Goal: Contribute content

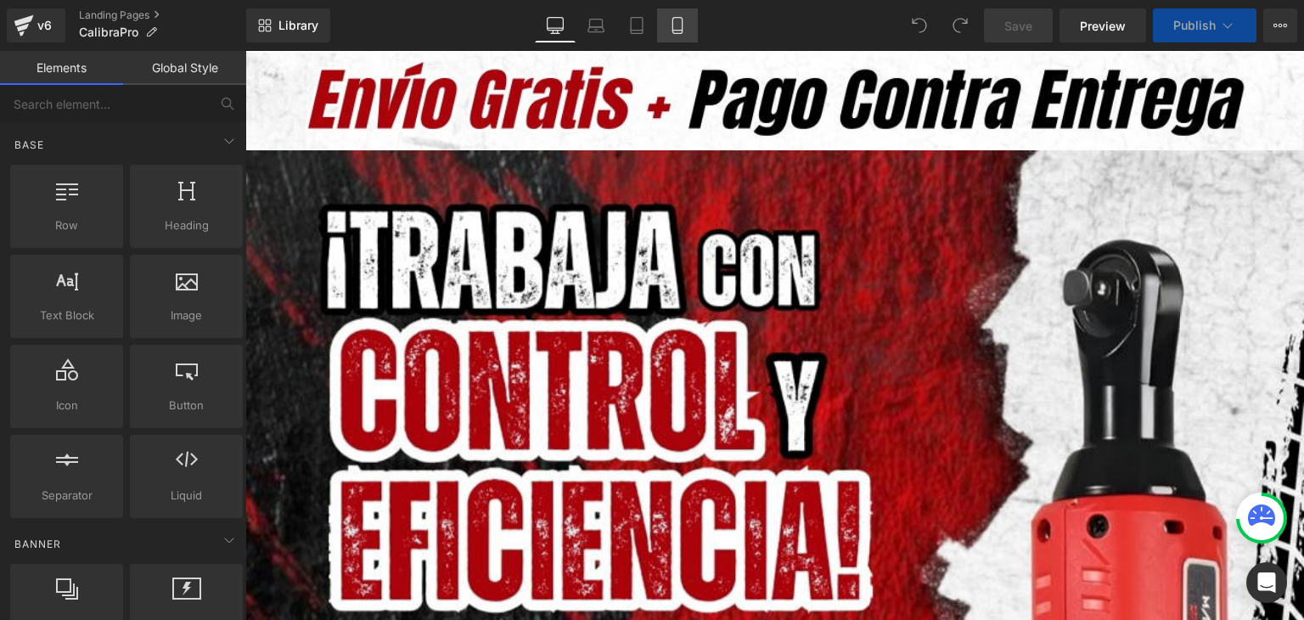
click at [675, 28] on icon at bounding box center [677, 25] width 17 height 17
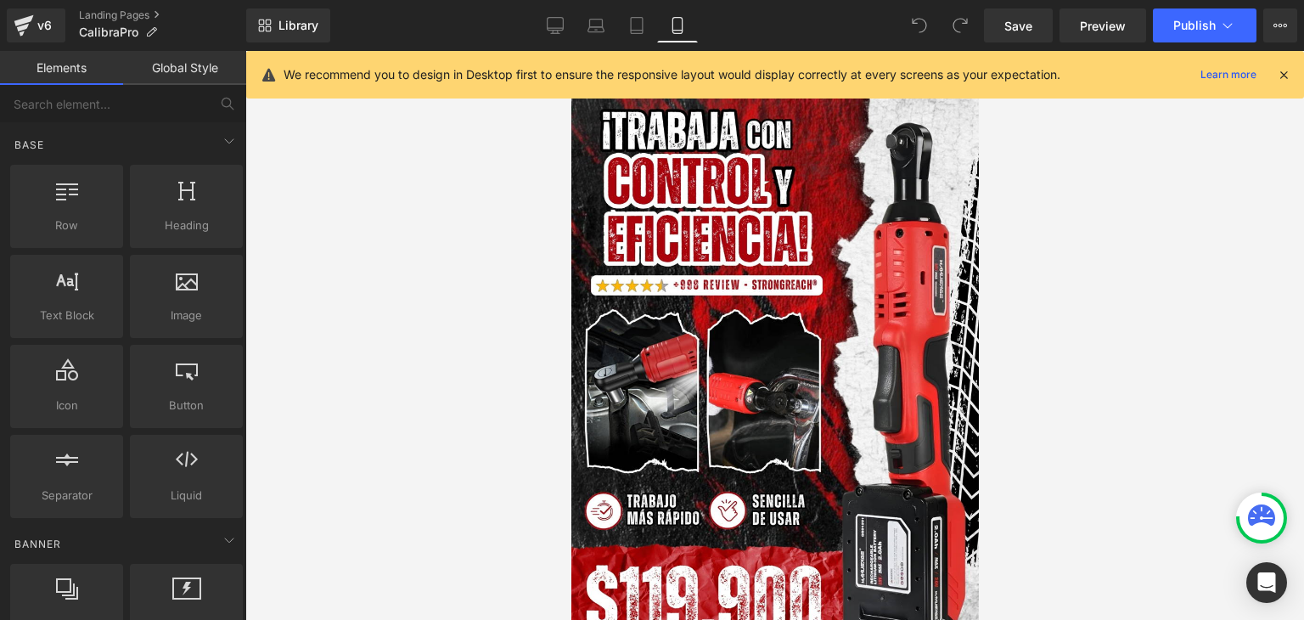
click at [1285, 69] on icon at bounding box center [1283, 74] width 15 height 15
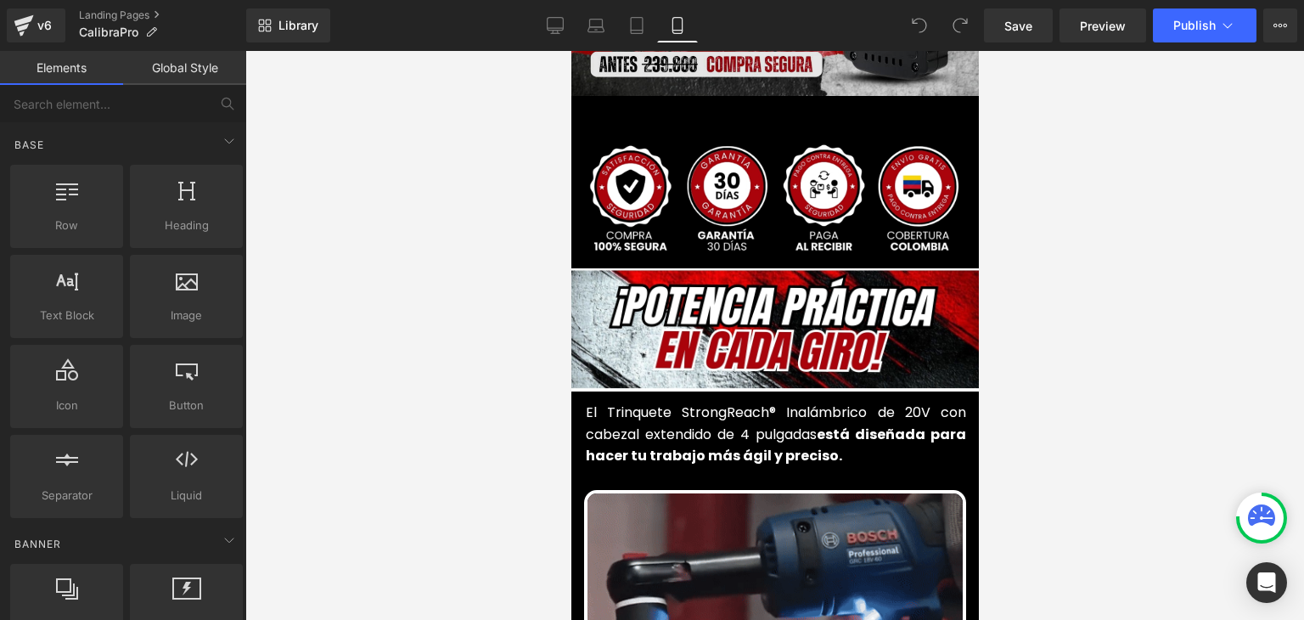
scroll to position [849, 0]
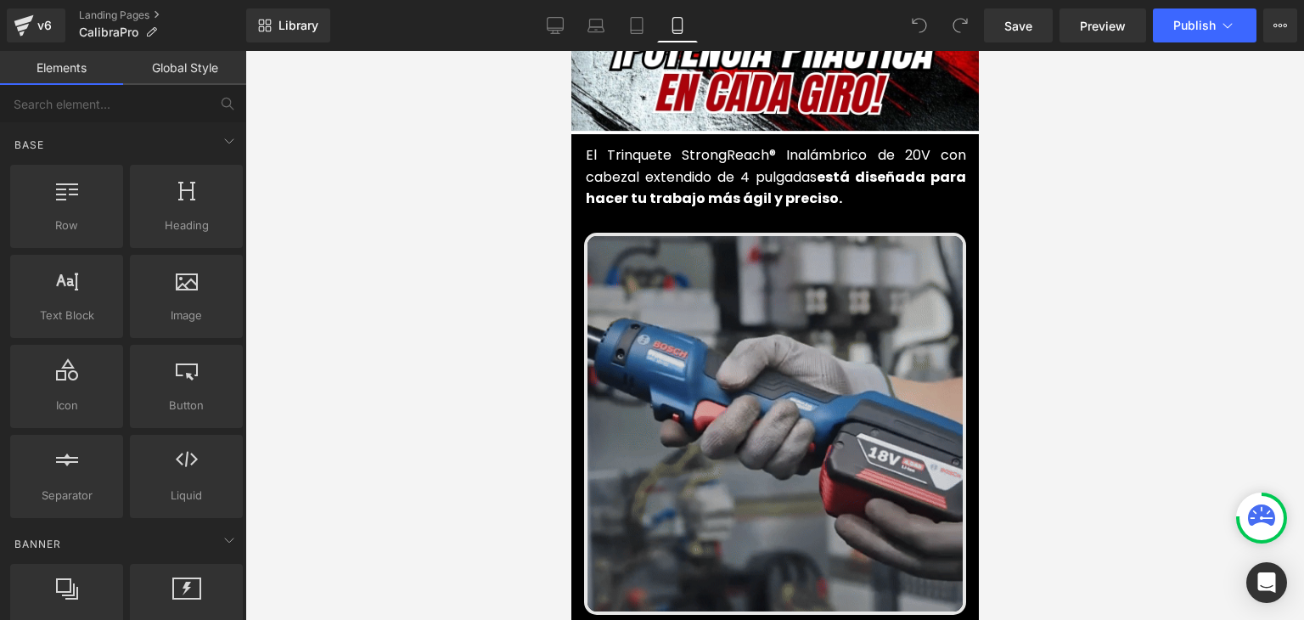
click at [790, 325] on img at bounding box center [774, 424] width 382 height 382
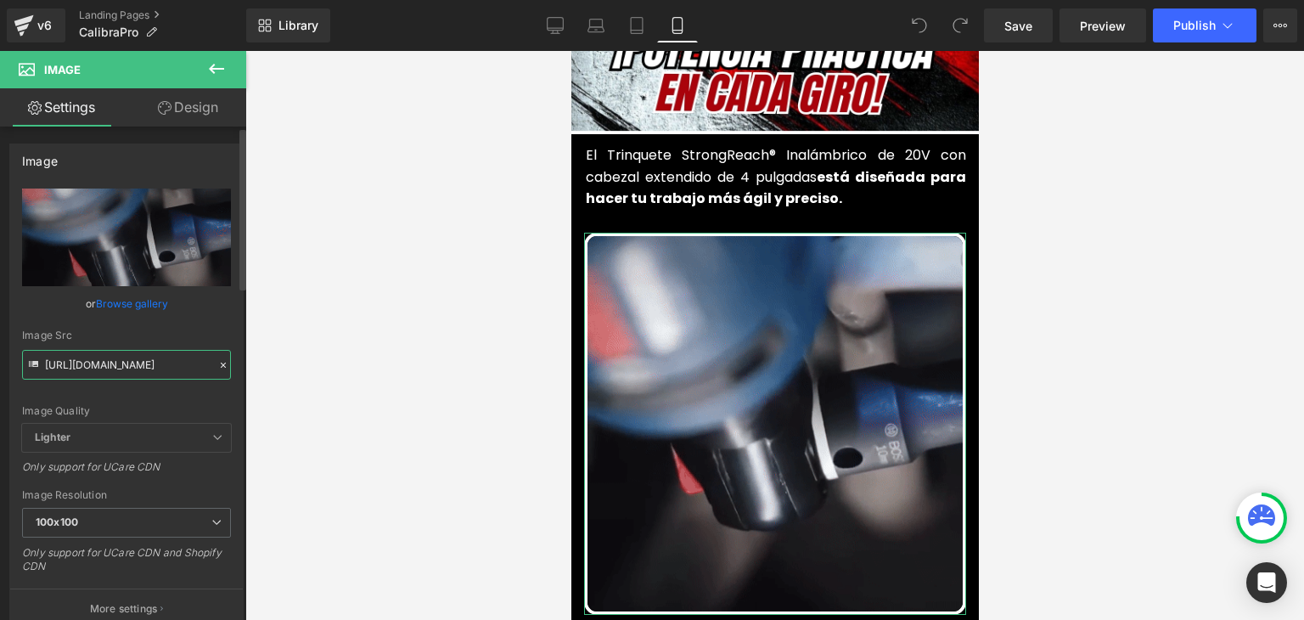
click at [143, 357] on input "[URL][DOMAIN_NAME]" at bounding box center [126, 365] width 209 height 30
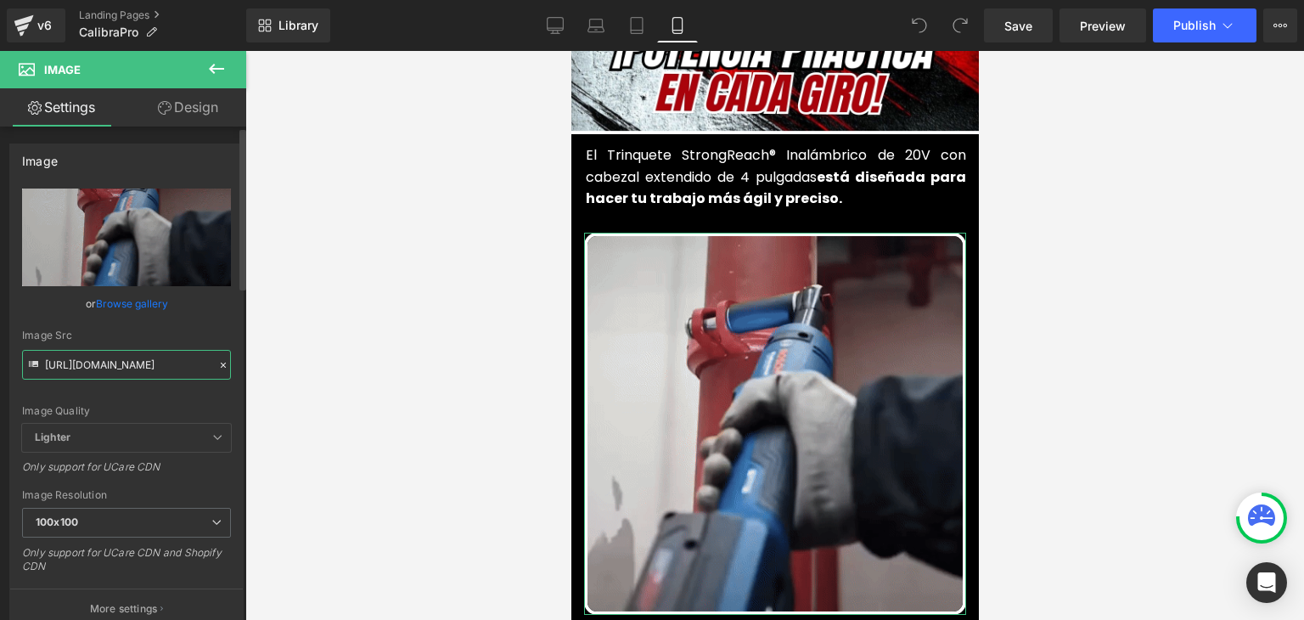
click at [143, 357] on input "[URL][DOMAIN_NAME]" at bounding box center [126, 365] width 209 height 30
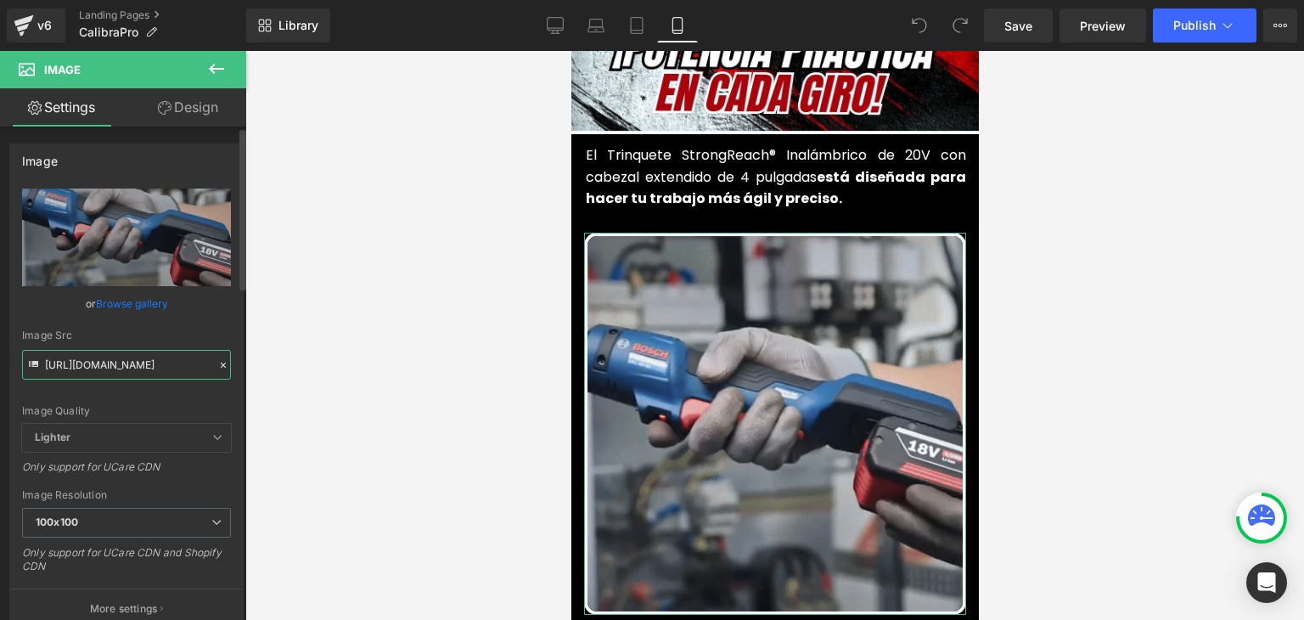
click at [143, 357] on input "[URL][DOMAIN_NAME]" at bounding box center [126, 365] width 209 height 30
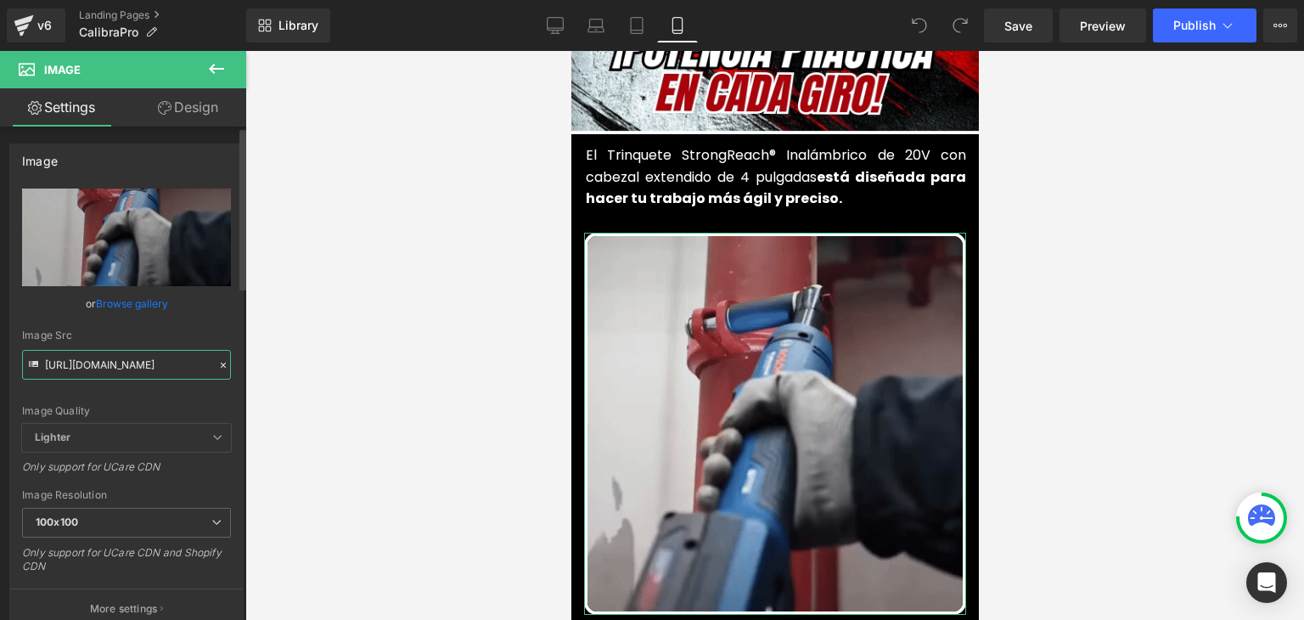
paste input "[DOMAIN_NAME][URL]"
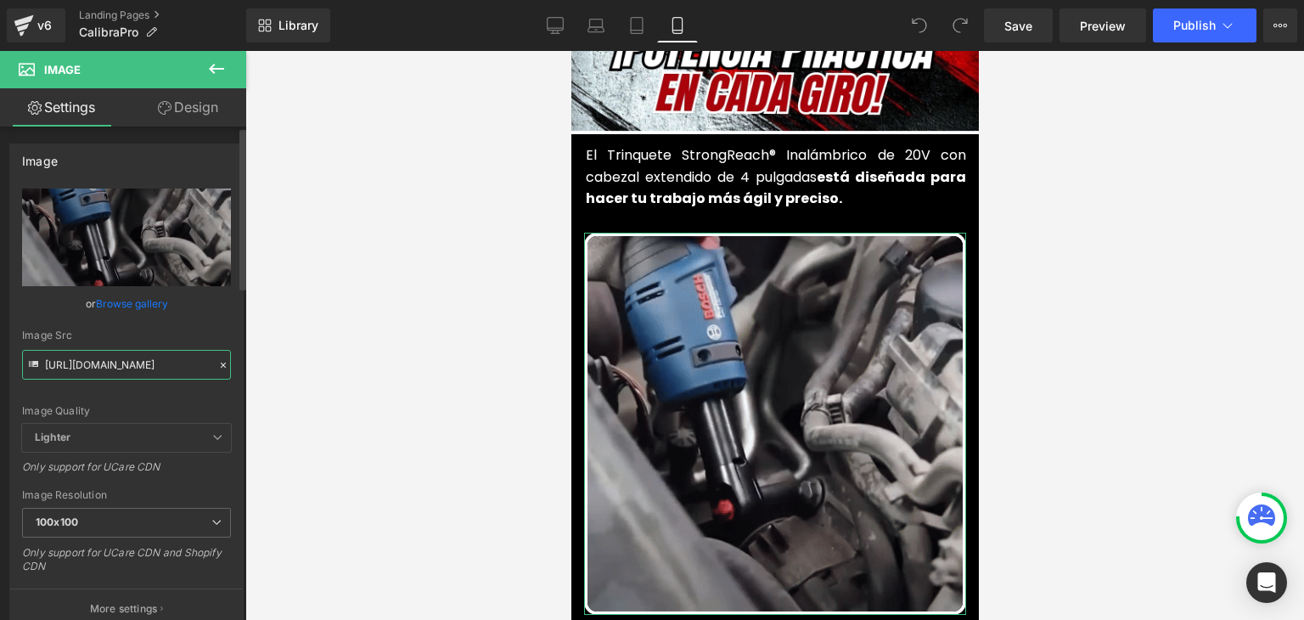
scroll to position [0, 847]
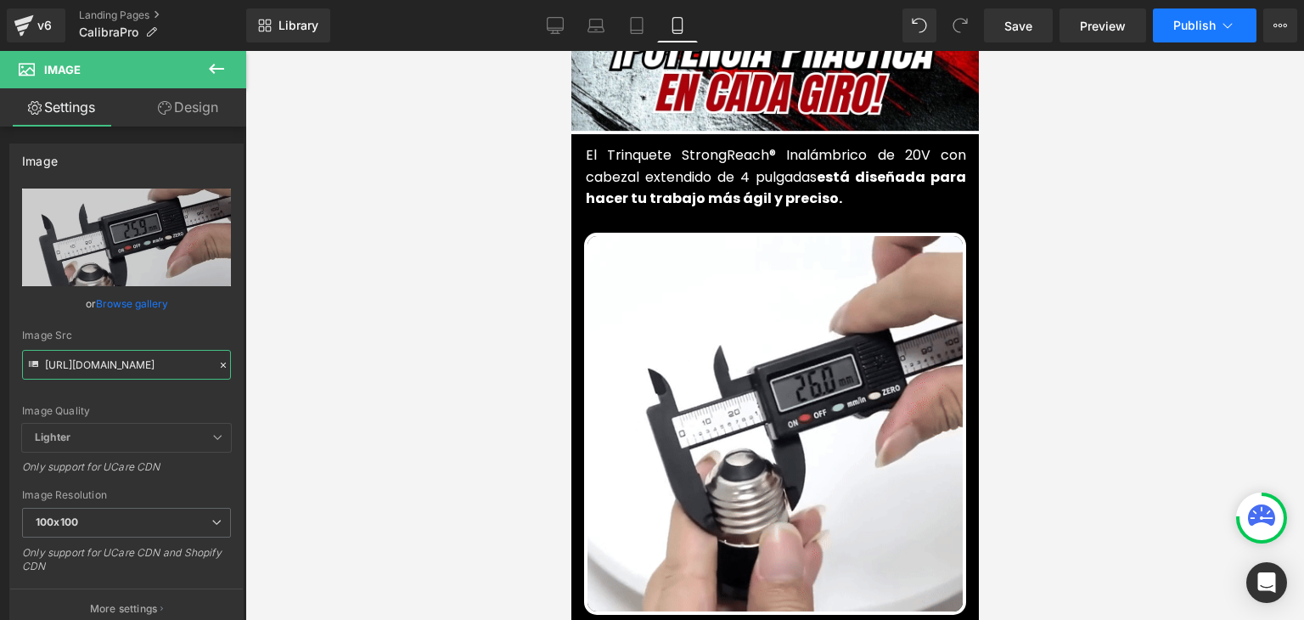
type input "[URL][DOMAIN_NAME]"
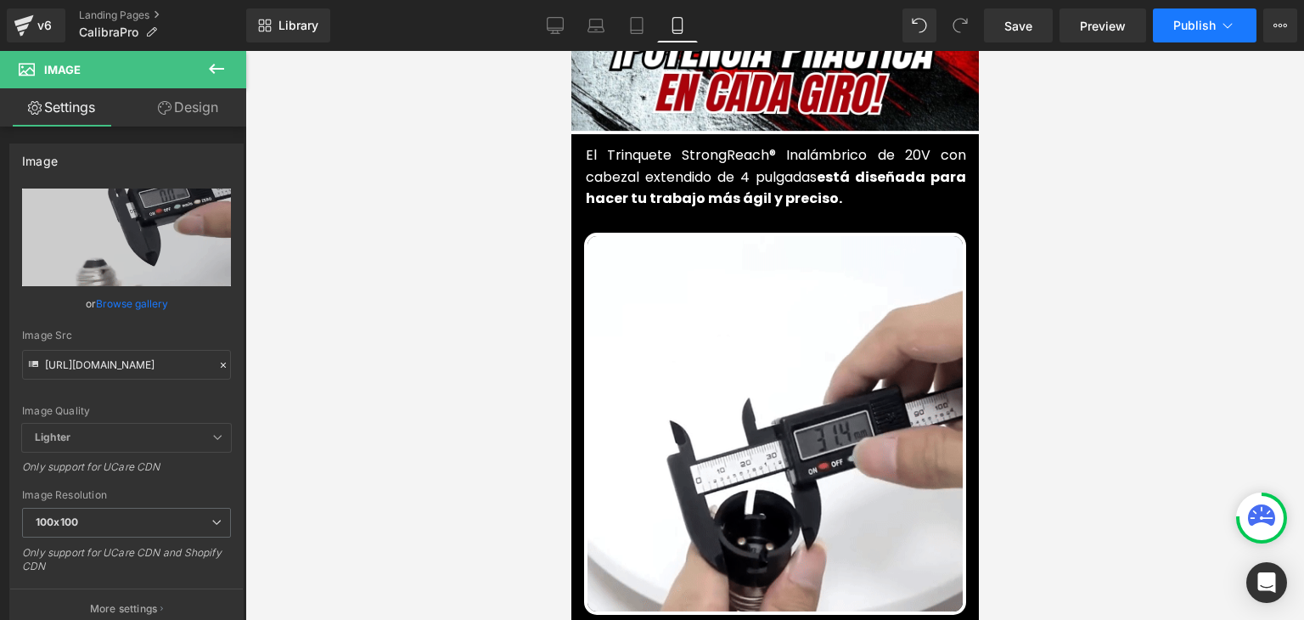
click at [1189, 25] on span "Publish" at bounding box center [1194, 26] width 42 height 14
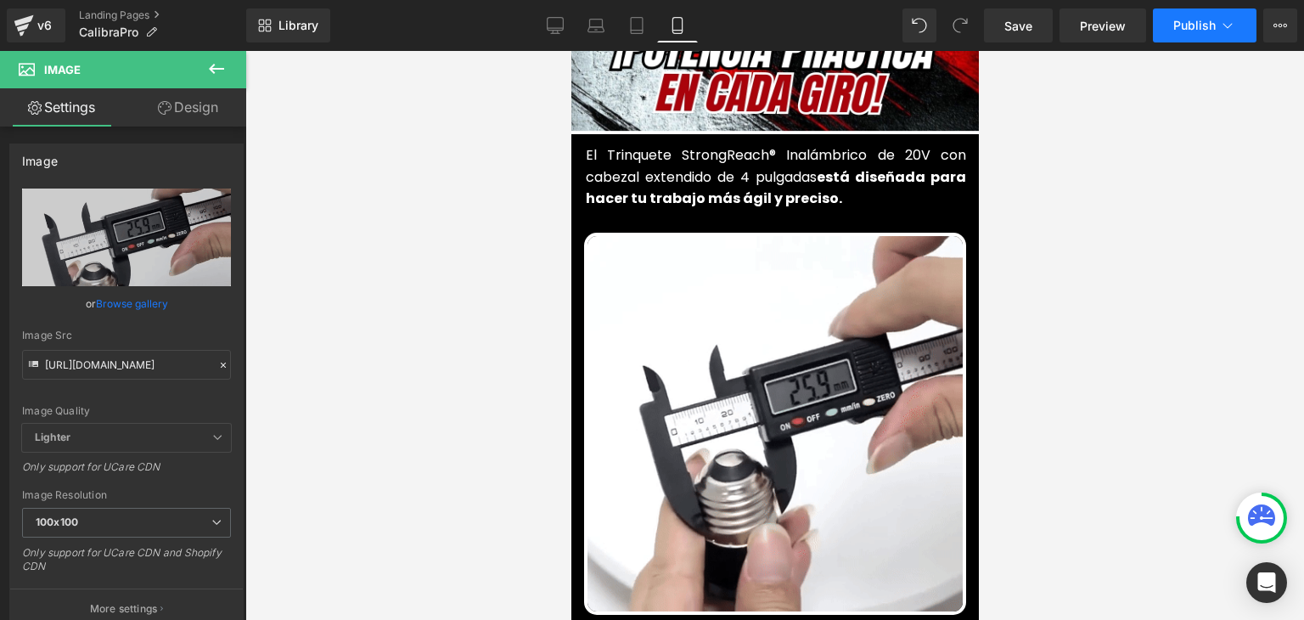
scroll to position [0, 0]
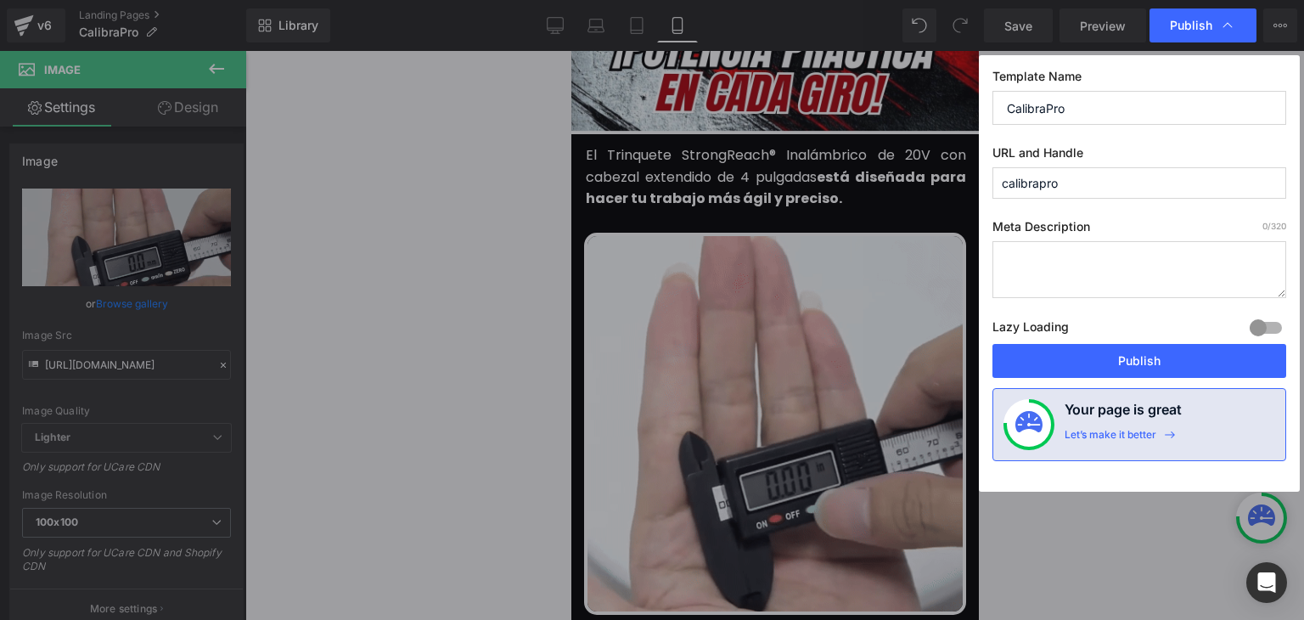
drag, startPoint x: 1139, startPoint y: 364, endPoint x: 1117, endPoint y: 259, distance: 107.6
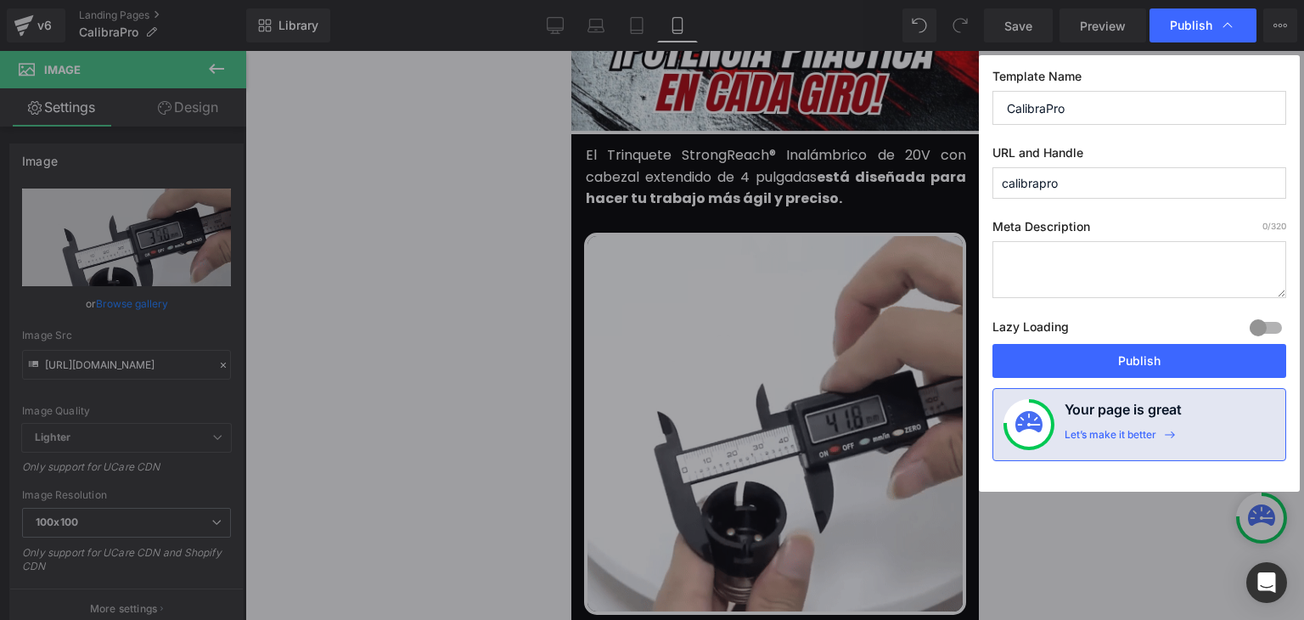
click at [1139, 363] on button "Publish" at bounding box center [1140, 361] width 294 height 34
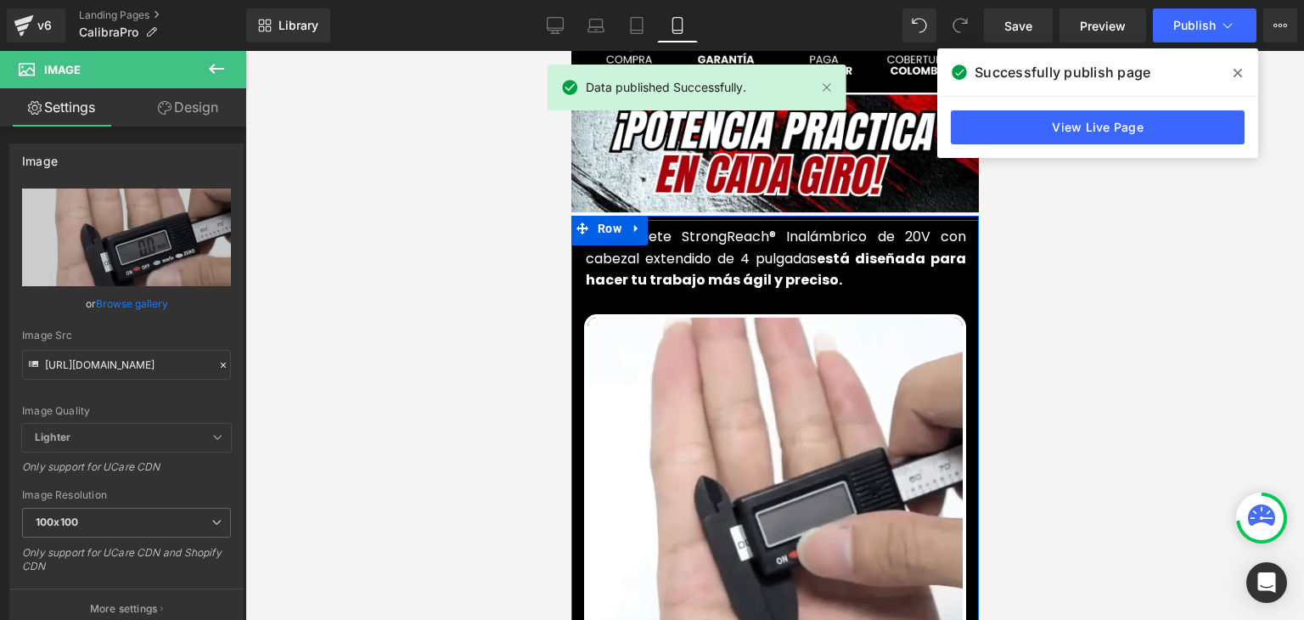
scroll to position [764, 0]
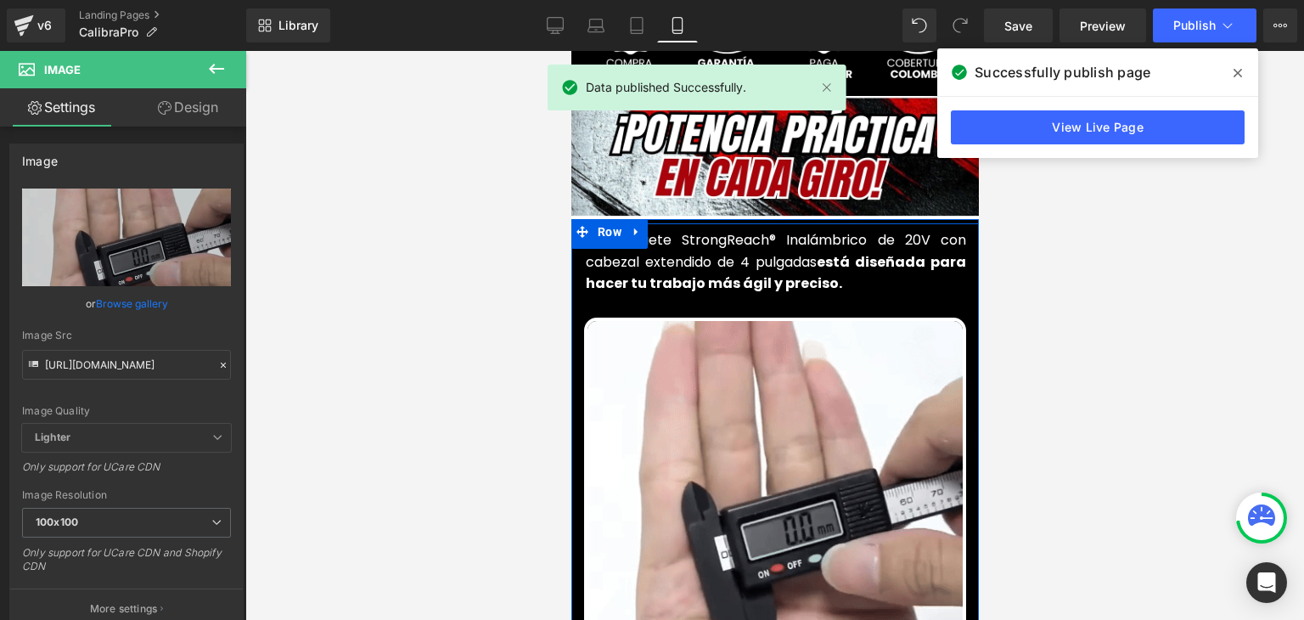
click at [650, 235] on font "El Trinquete StrongReach® Inalámbrico de 20V con cabezal extendido de 4 pulgadas" at bounding box center [775, 251] width 380 height 42
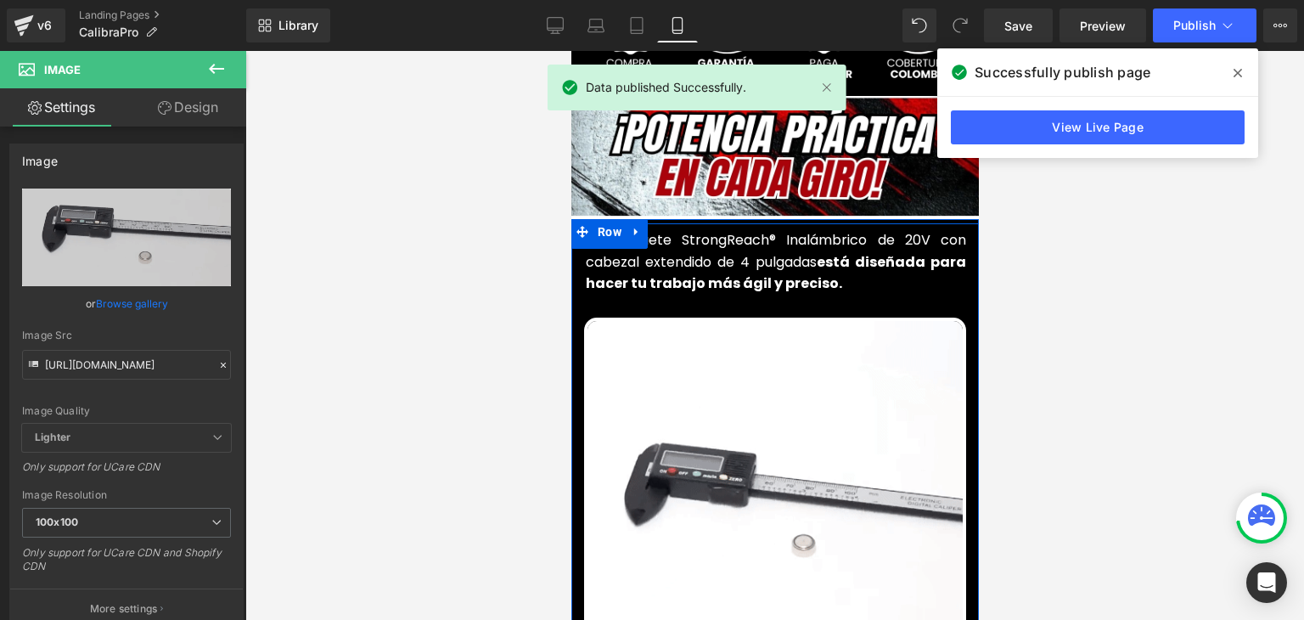
click at [650, 235] on font "El Trinquete StrongReach® Inalámbrico de 20V con cabezal extendido de 4 pulgadas" at bounding box center [775, 251] width 380 height 42
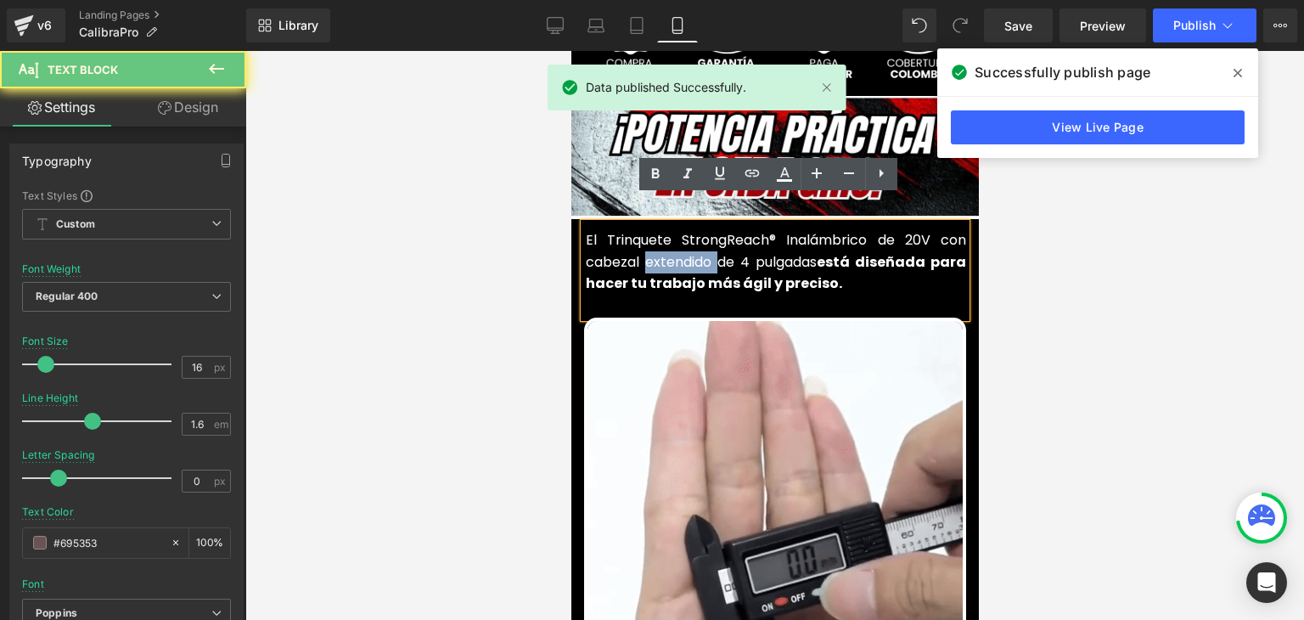
click at [650, 235] on font "El Trinquete StrongReach® Inalámbrico de 20V con cabezal extendido de 4 pulgadas" at bounding box center [775, 251] width 380 height 42
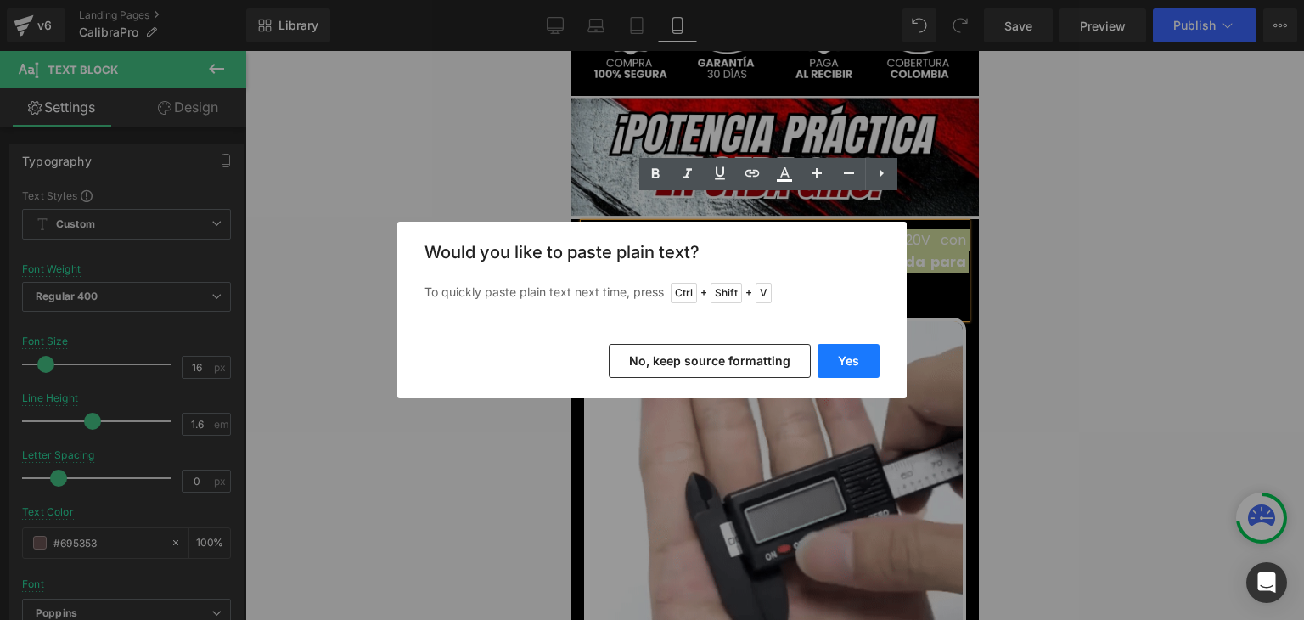
click at [822, 361] on button "Yes" at bounding box center [849, 361] width 62 height 34
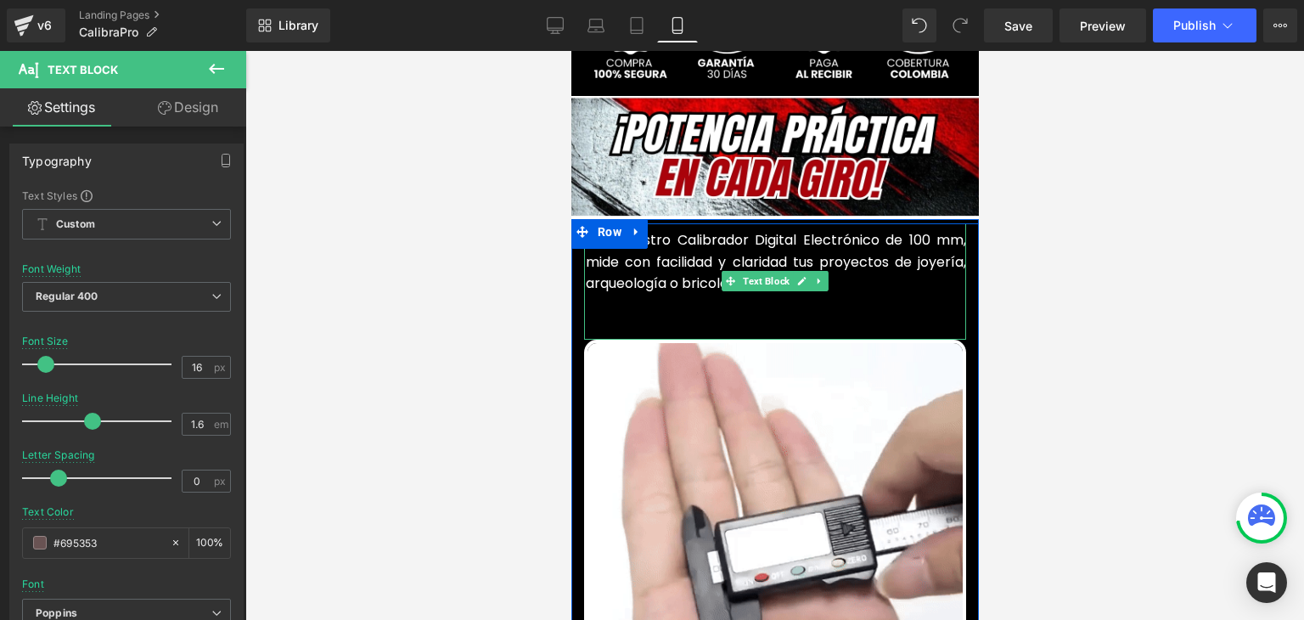
click at [595, 295] on p at bounding box center [775, 306] width 380 height 22
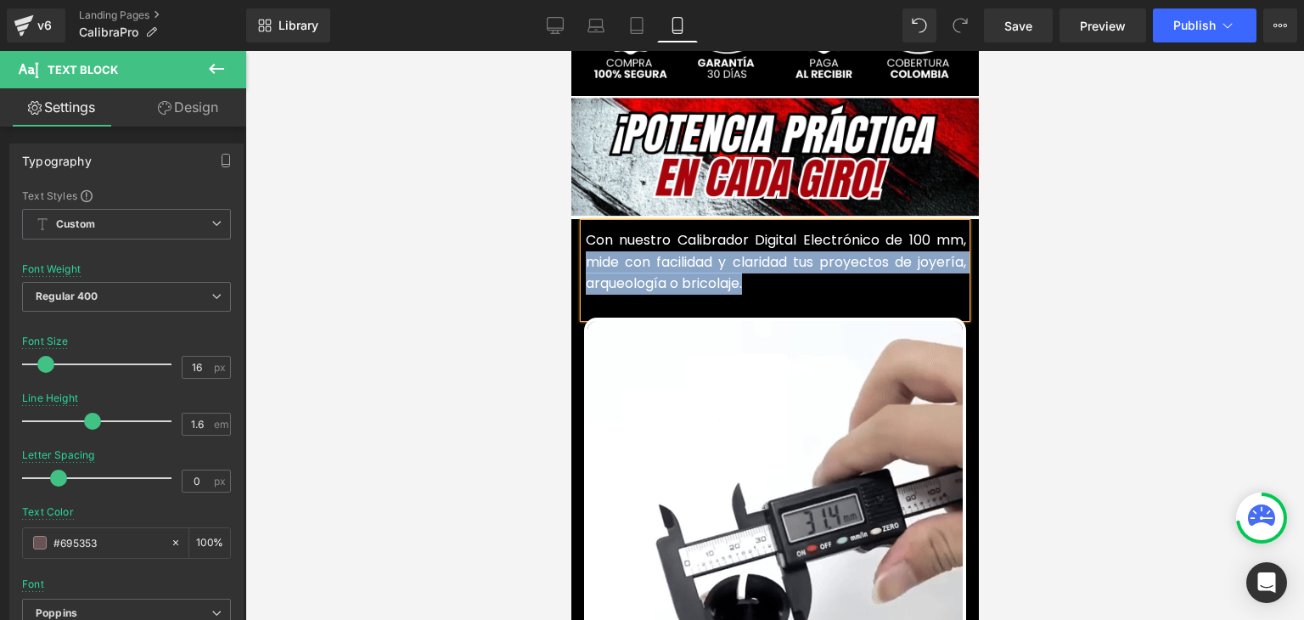
drag, startPoint x: 762, startPoint y: 250, endPoint x: 583, endPoint y: 239, distance: 178.6
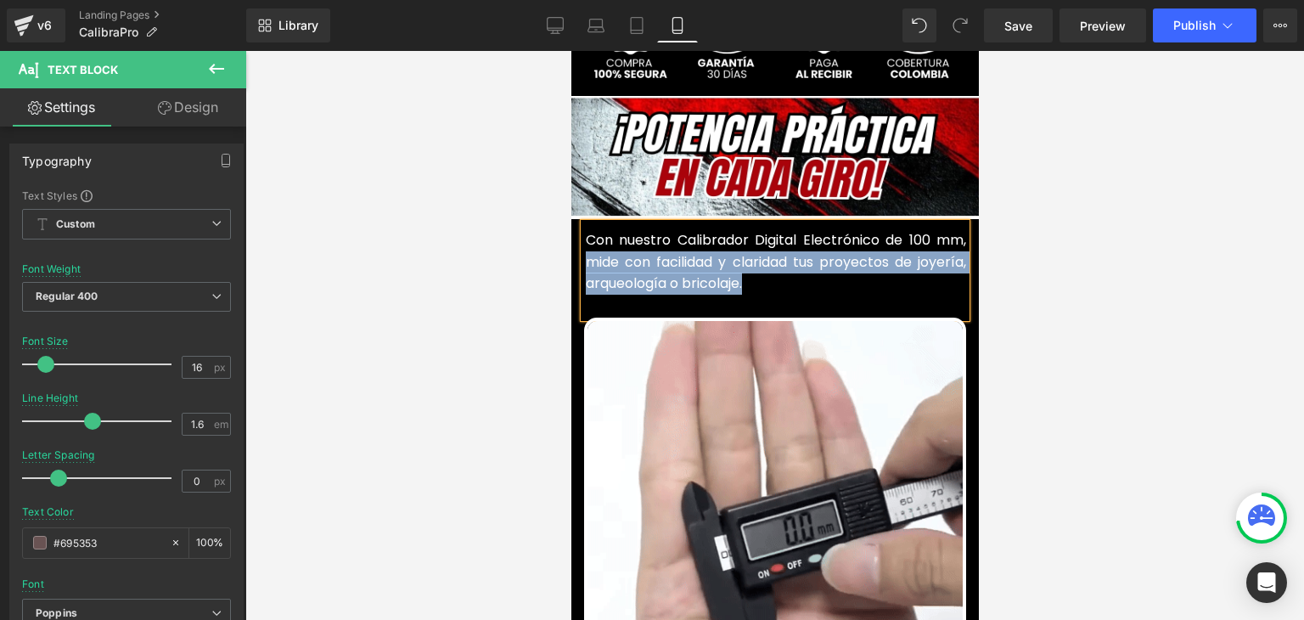
click at [585, 239] on p "Con nuestro Calibrador Digital Electrónico de 100 mm, mide con facilidad y clar…" at bounding box center [775, 261] width 380 height 65
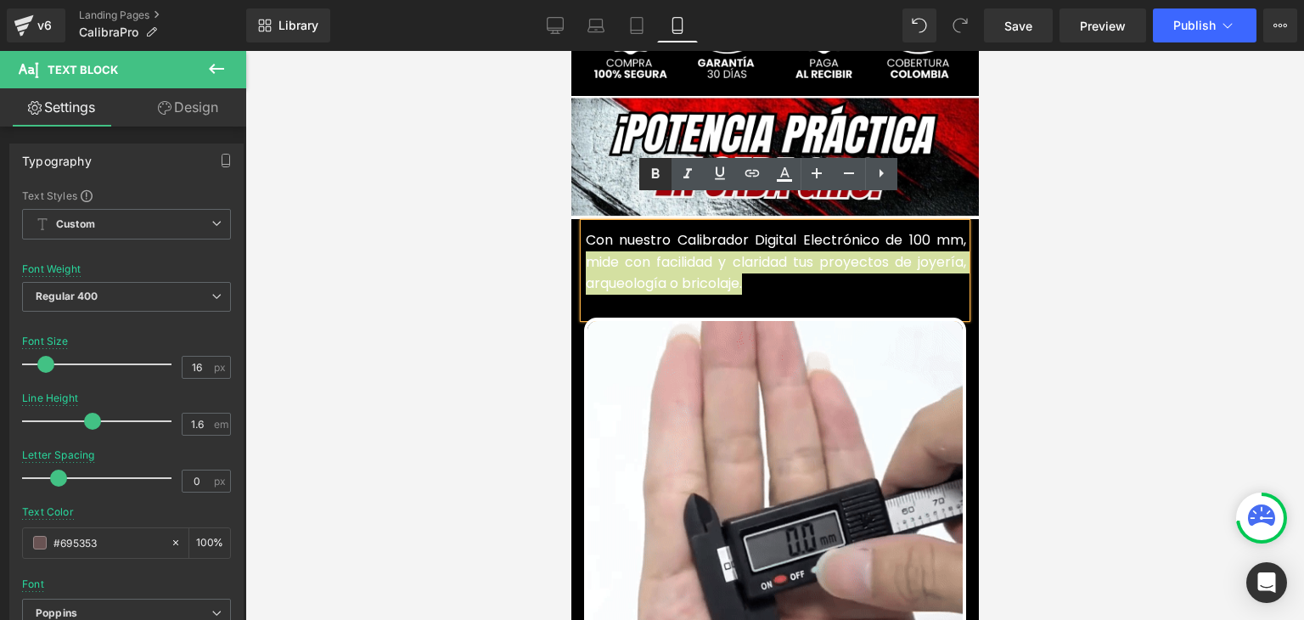
click at [667, 171] on link at bounding box center [655, 174] width 32 height 32
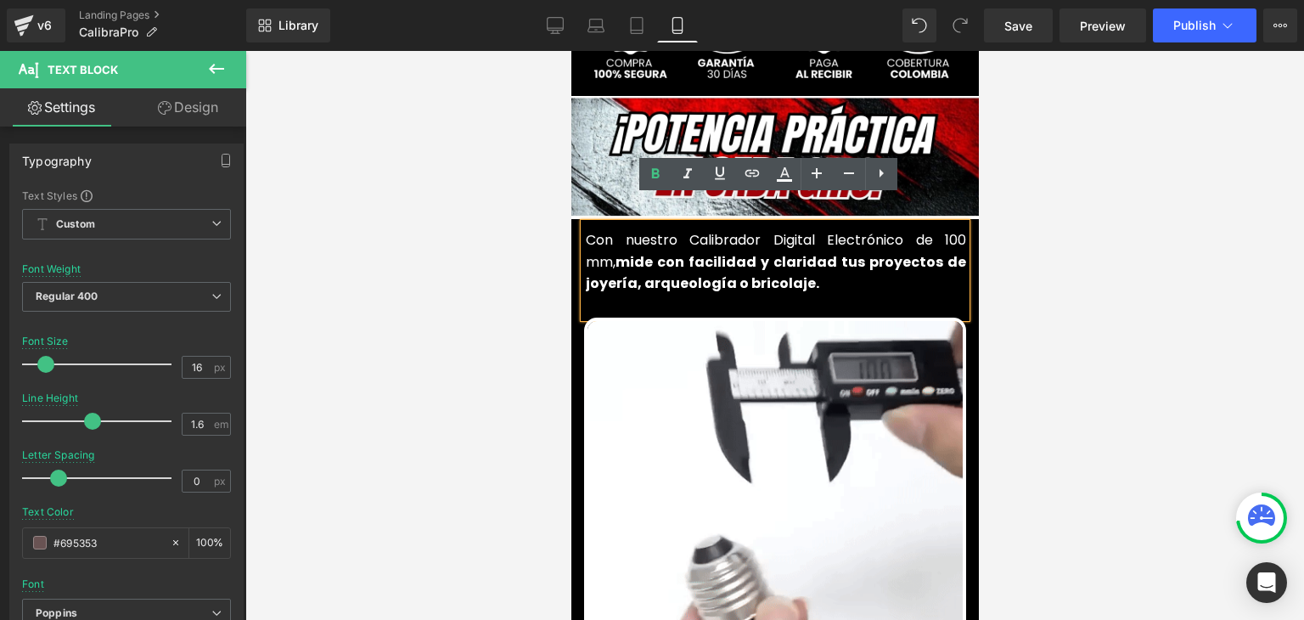
click at [729, 252] on strong "mide con facilidad y claridad tus proyectos de joyería, arqueología o bricolaje." at bounding box center [775, 273] width 380 height 42
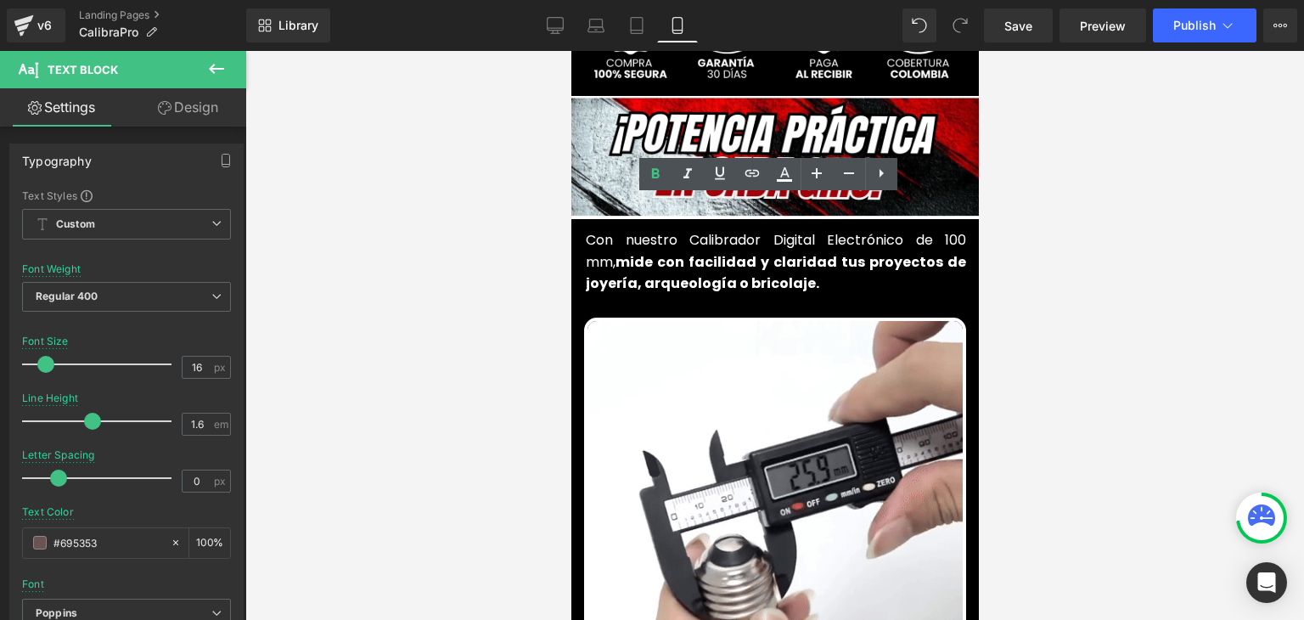
click at [1066, 266] on div at bounding box center [774, 335] width 1059 height 569
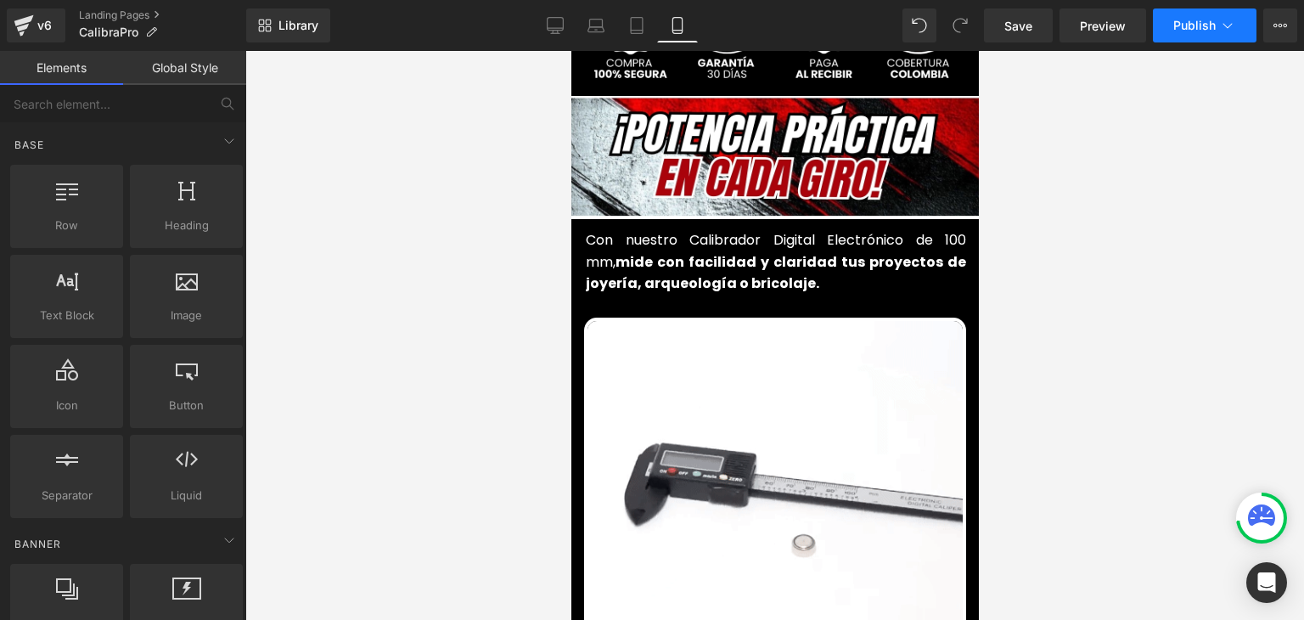
click at [1199, 29] on span "Publish" at bounding box center [1194, 26] width 42 height 14
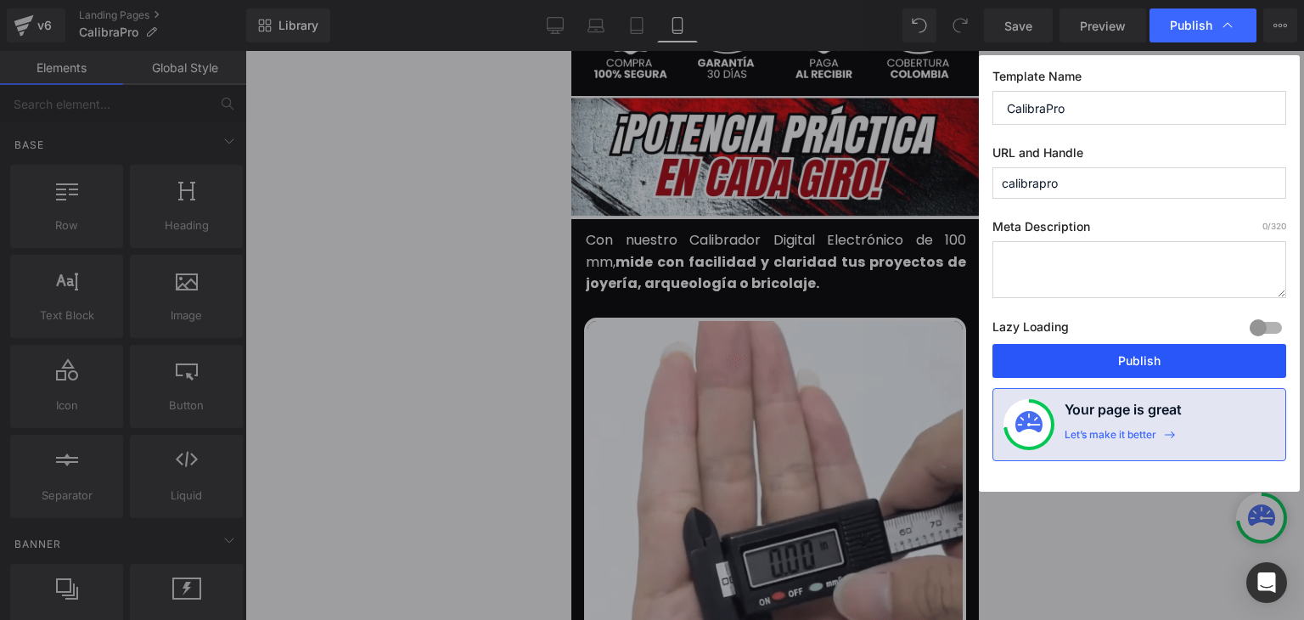
click at [1152, 362] on button "Publish" at bounding box center [1140, 361] width 294 height 34
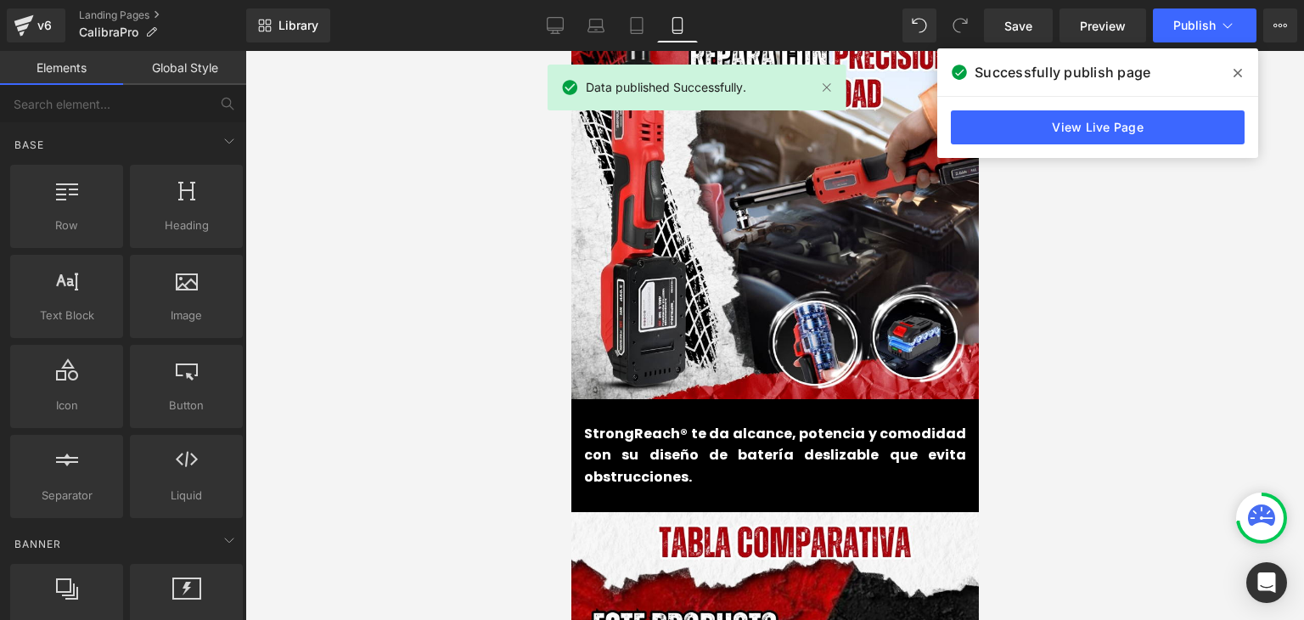
scroll to position [1953, 0]
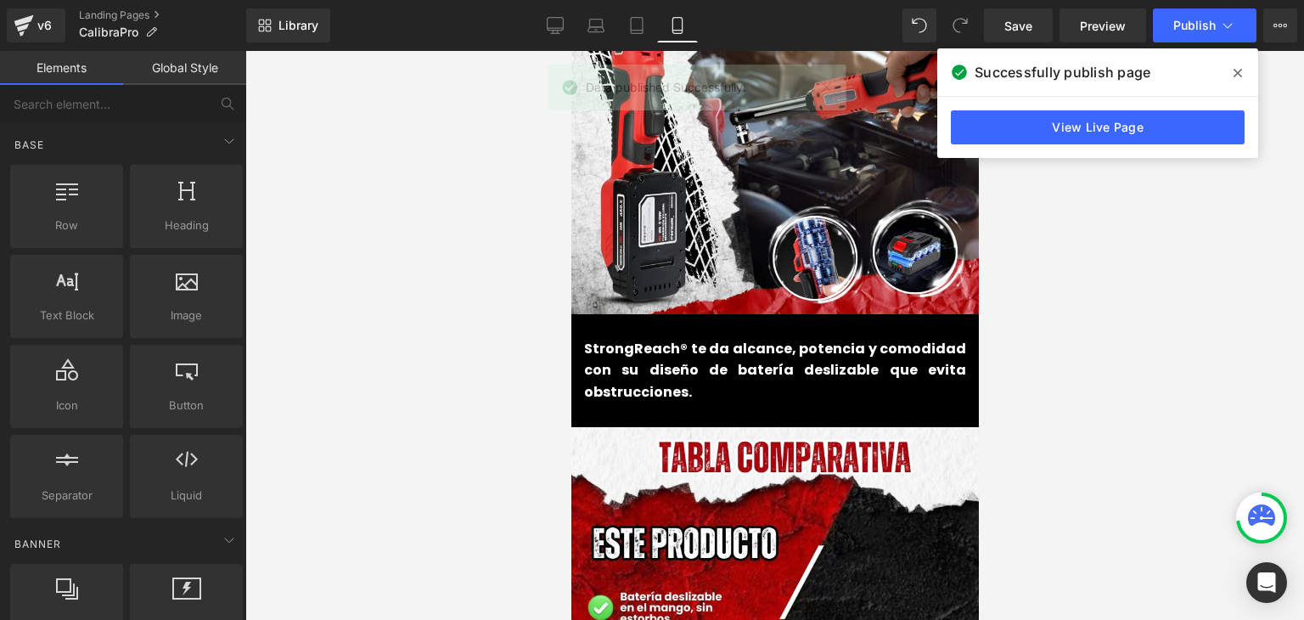
click at [674, 348] on font "StrongReach® te da alcance, potencia y comodidad con su diseño de batería desli…" at bounding box center [774, 370] width 382 height 63
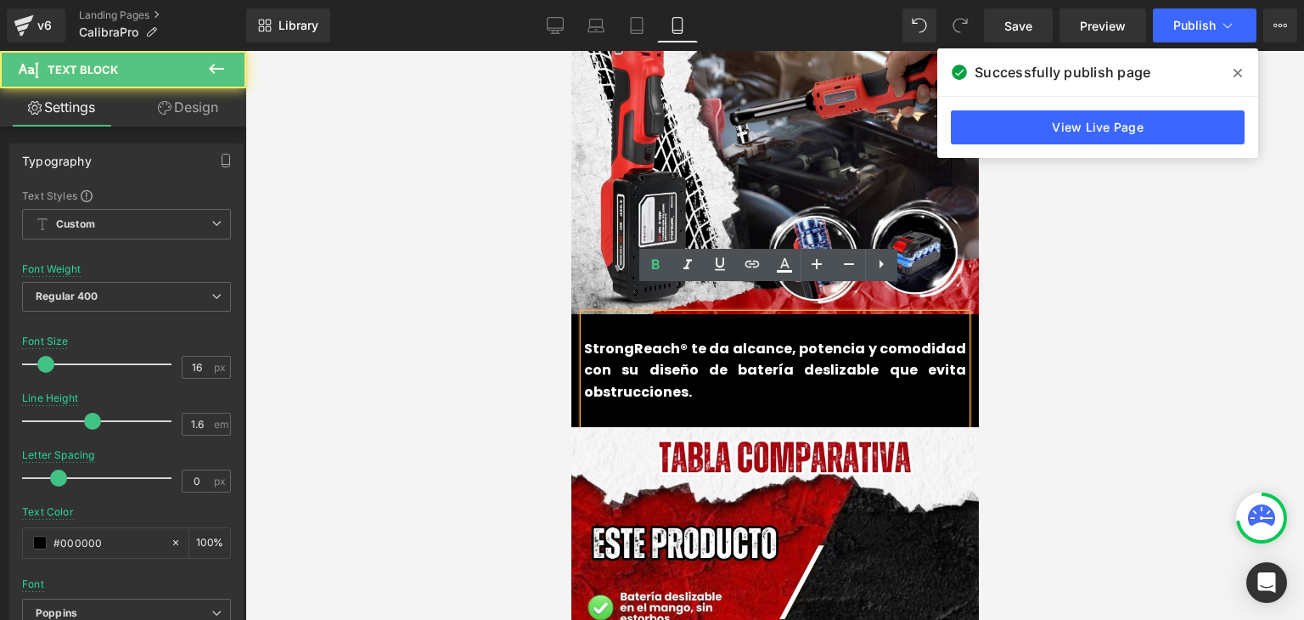
click at [667, 347] on font "StrongReach® te da alcance, potencia y comodidad con su diseño de batería desli…" at bounding box center [774, 370] width 382 height 63
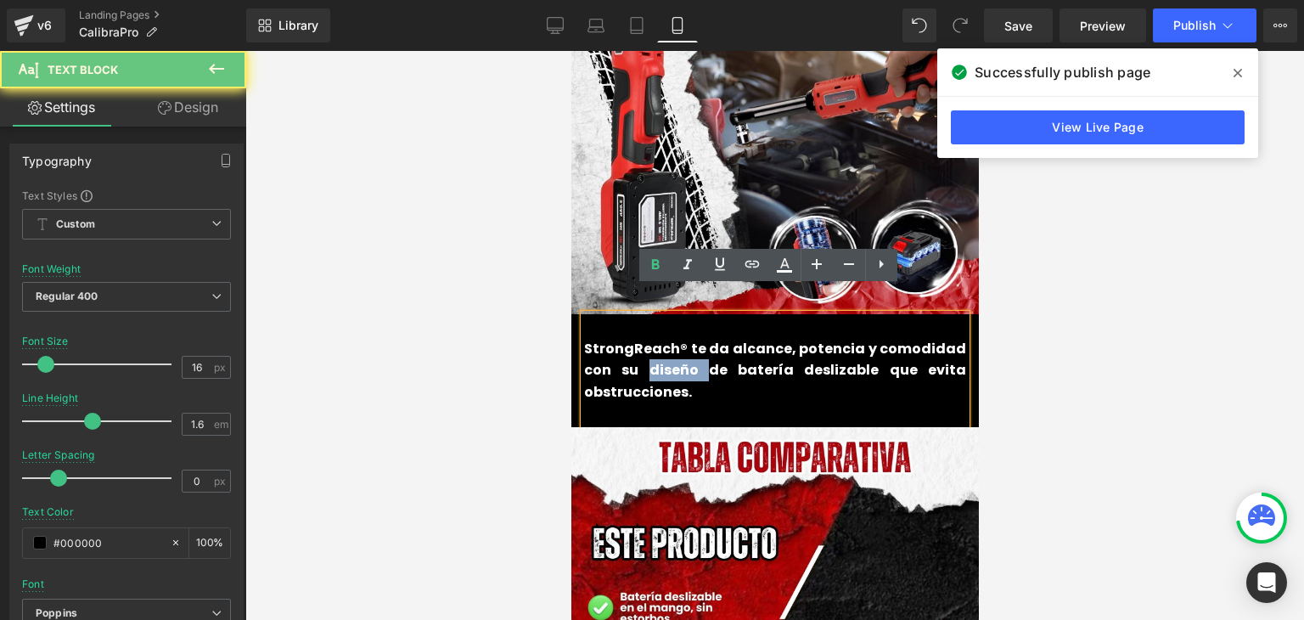
click at [667, 347] on font "StrongReach® te da alcance, potencia y comodidad con su diseño de batería desli…" at bounding box center [774, 370] width 382 height 63
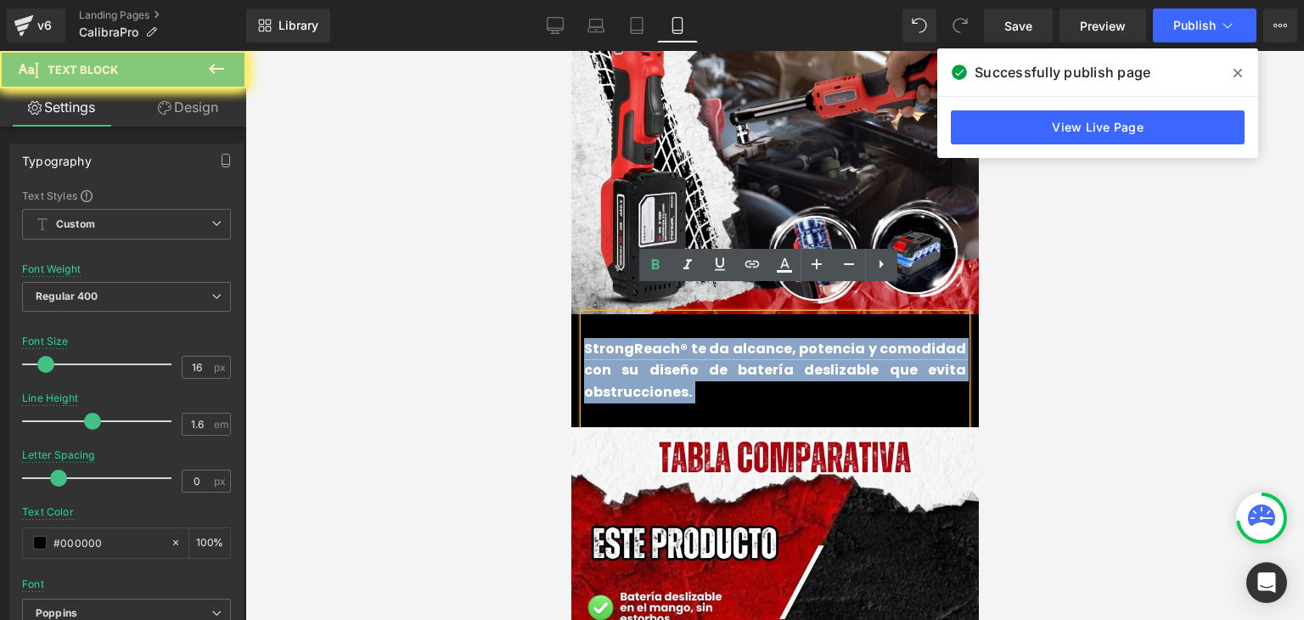
click at [667, 347] on font "StrongReach® te da alcance, potencia y comodidad con su diseño de batería desli…" at bounding box center [774, 370] width 382 height 63
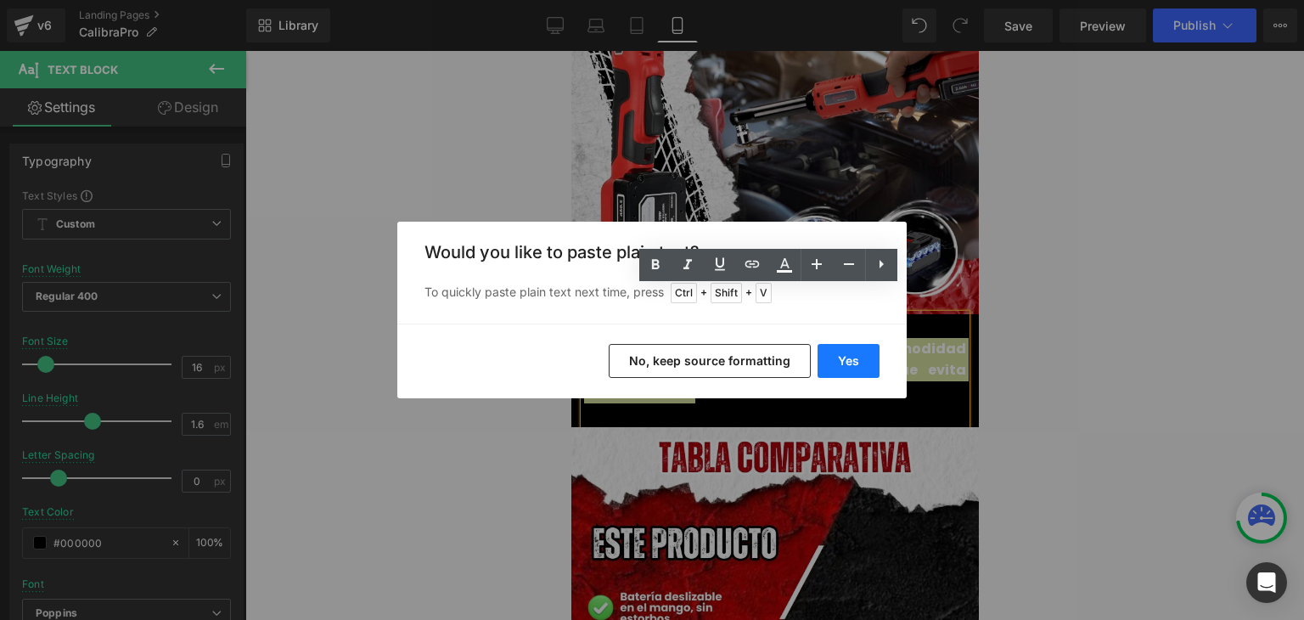
click at [833, 358] on button "Yes" at bounding box center [849, 361] width 62 height 34
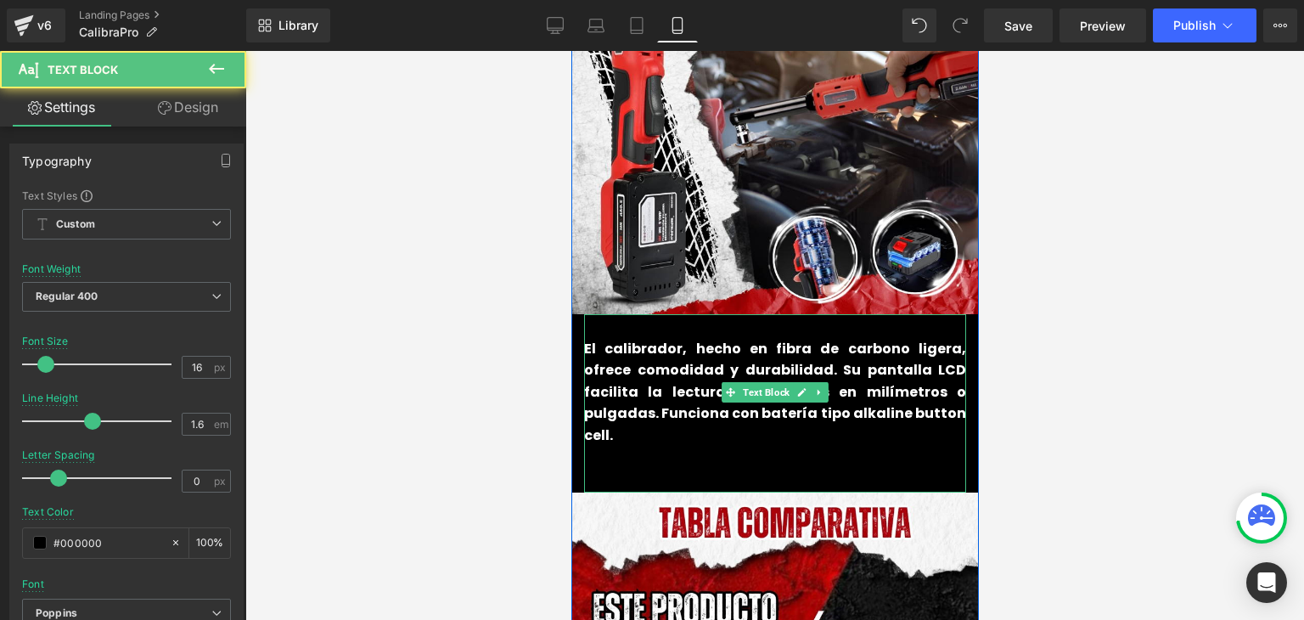
click at [646, 447] on p at bounding box center [774, 458] width 382 height 22
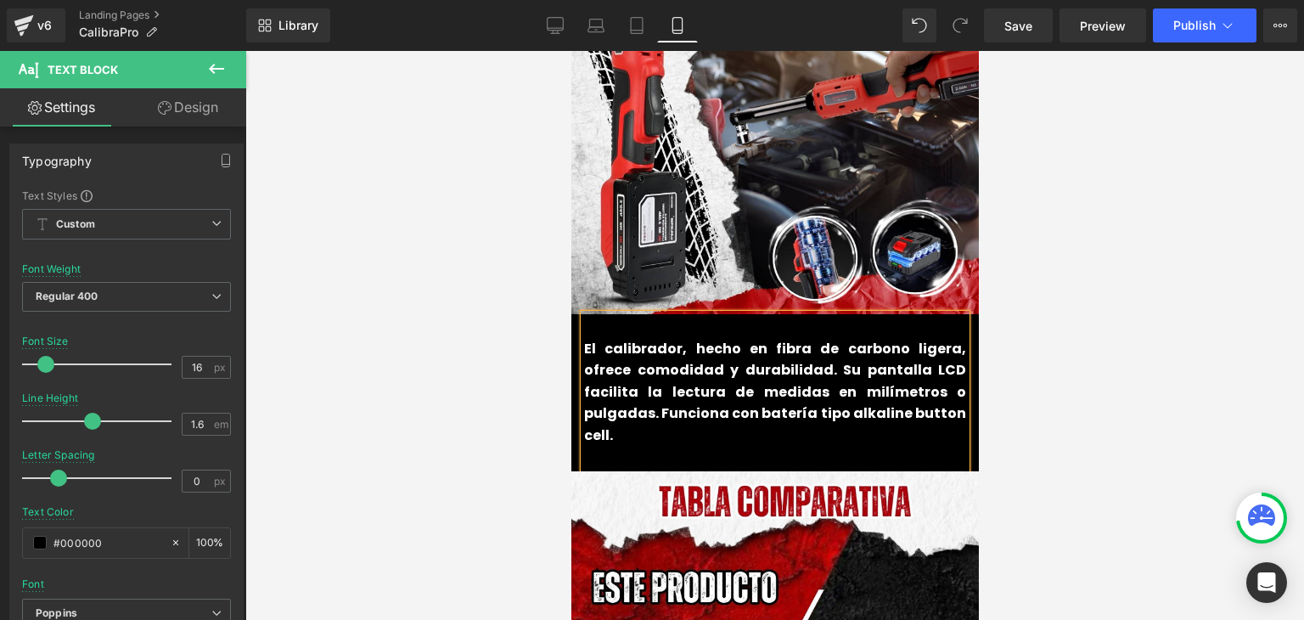
click at [676, 348] on b "El calibrador, hecho en fibra de carbono ligera, ofrece comodidad y durabilidad…" at bounding box center [774, 392] width 382 height 106
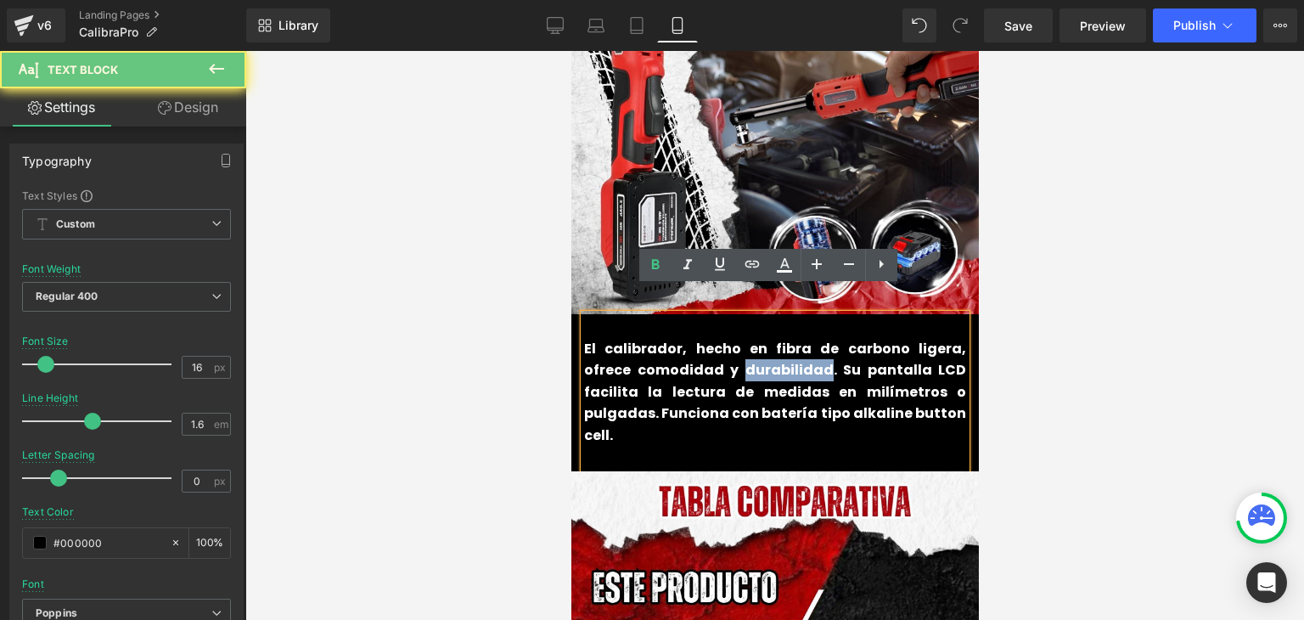
click at [676, 348] on b "El calibrador, hecho en fibra de carbono ligera, ofrece comodidad y durabilidad…" at bounding box center [774, 392] width 382 height 106
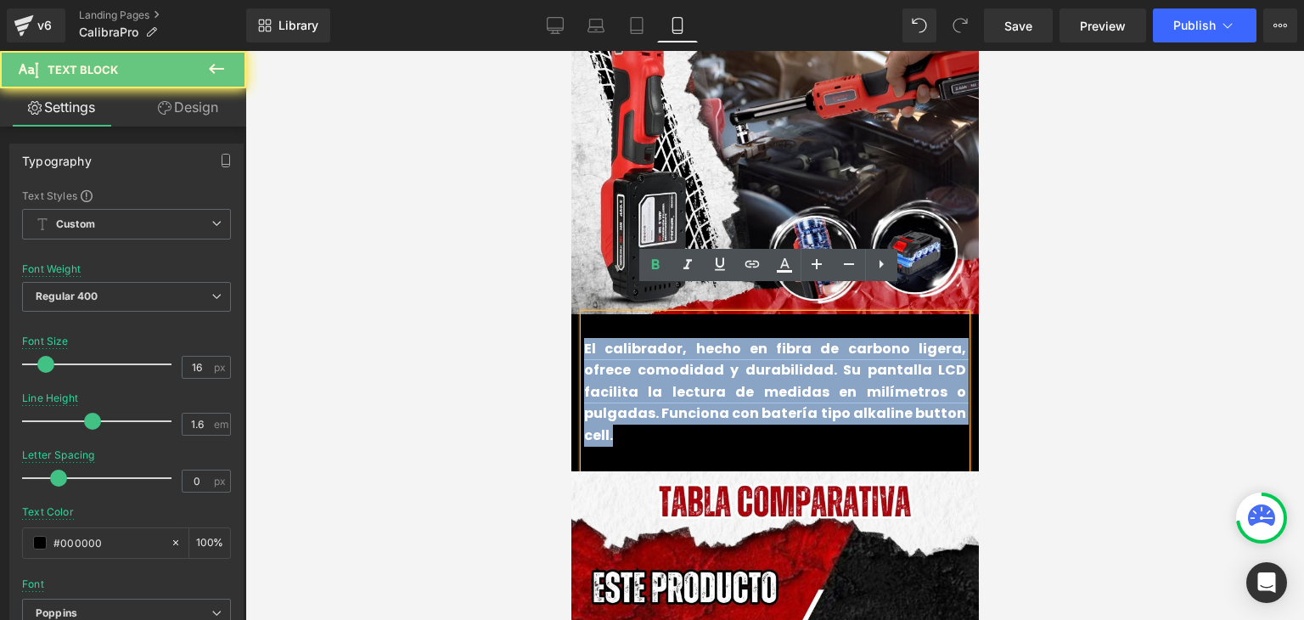
click at [676, 348] on b "El calibrador, hecho en fibra de carbono ligera, ofrece comodidad y durabilidad…" at bounding box center [774, 392] width 382 height 106
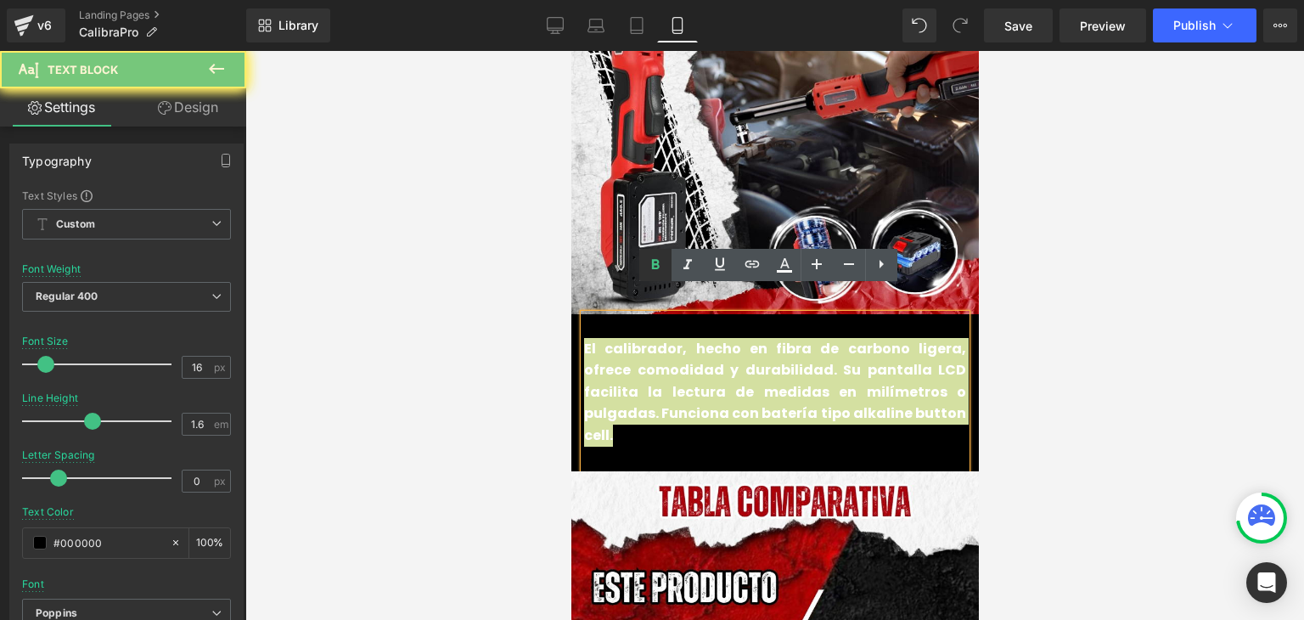
click at [657, 262] on icon at bounding box center [656, 264] width 8 height 10
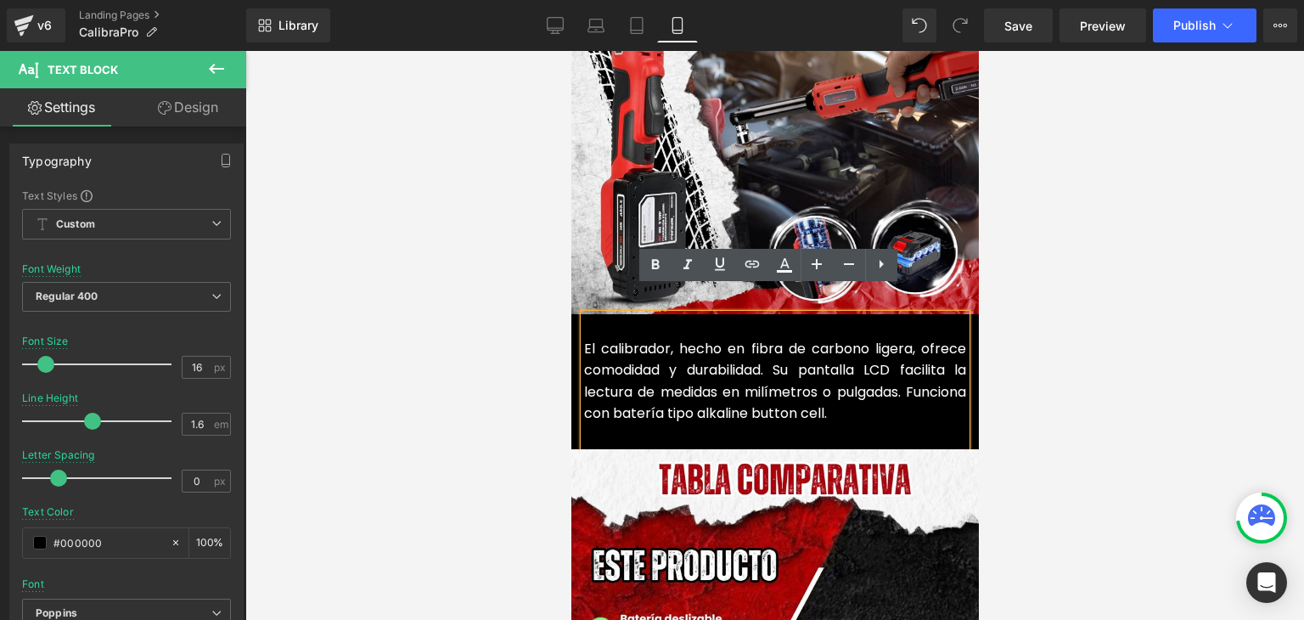
click at [688, 339] on font "El calibrador, hecho en fibra de carbono ligera, ofrece comodidad y durabilidad…" at bounding box center [774, 381] width 382 height 85
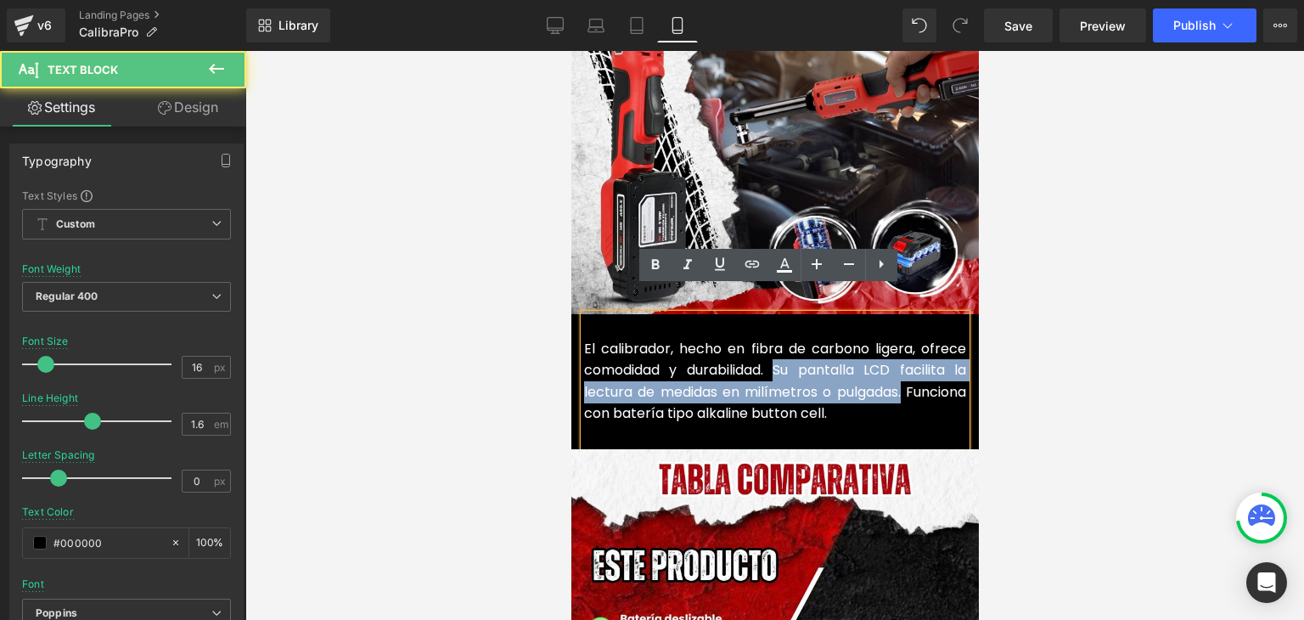
drag, startPoint x: 892, startPoint y: 370, endPoint x: 772, endPoint y: 342, distance: 123.8
click at [772, 342] on font "El calibrador, hecho en fibra de carbono ligera, ofrece comodidad y durabilidad…" at bounding box center [774, 381] width 382 height 85
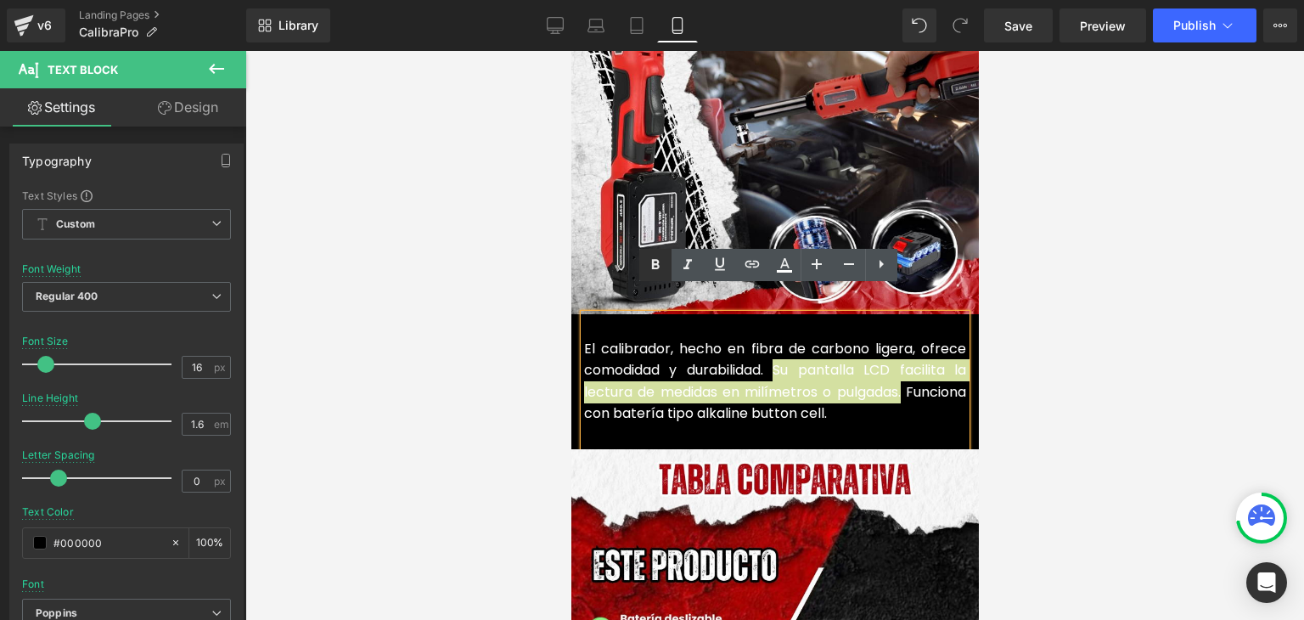
click at [661, 262] on icon at bounding box center [655, 265] width 20 height 20
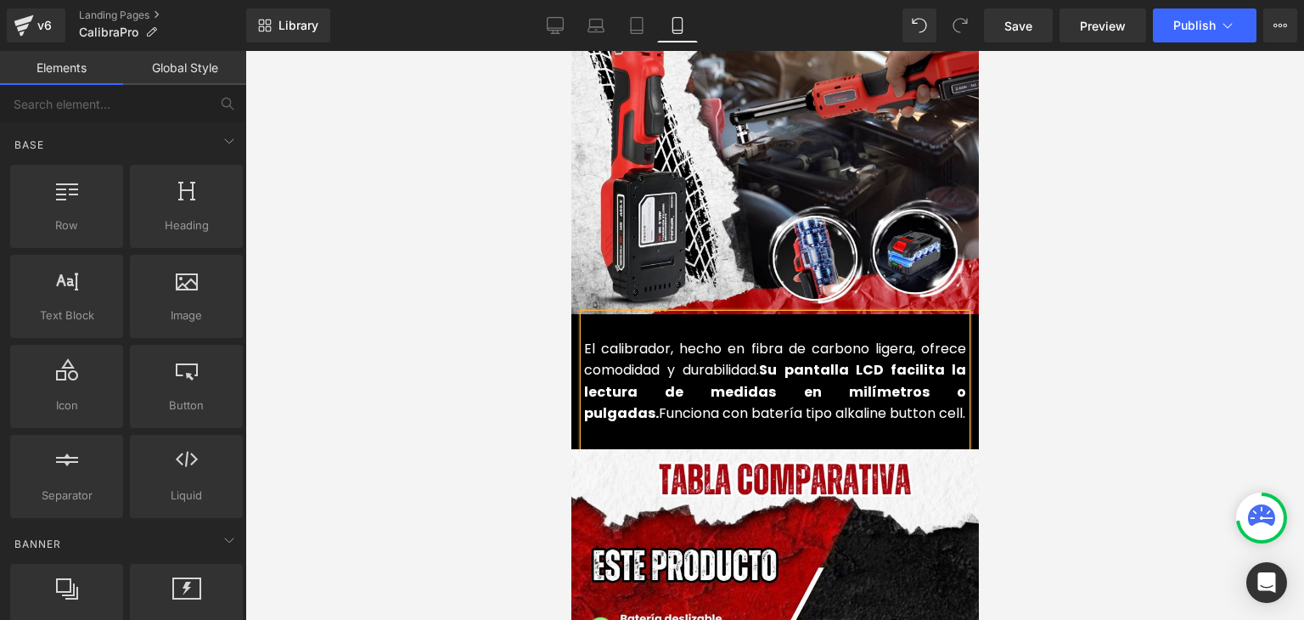
click at [1106, 278] on div at bounding box center [774, 335] width 1059 height 569
click at [1217, 27] on button "Publish" at bounding box center [1205, 25] width 104 height 34
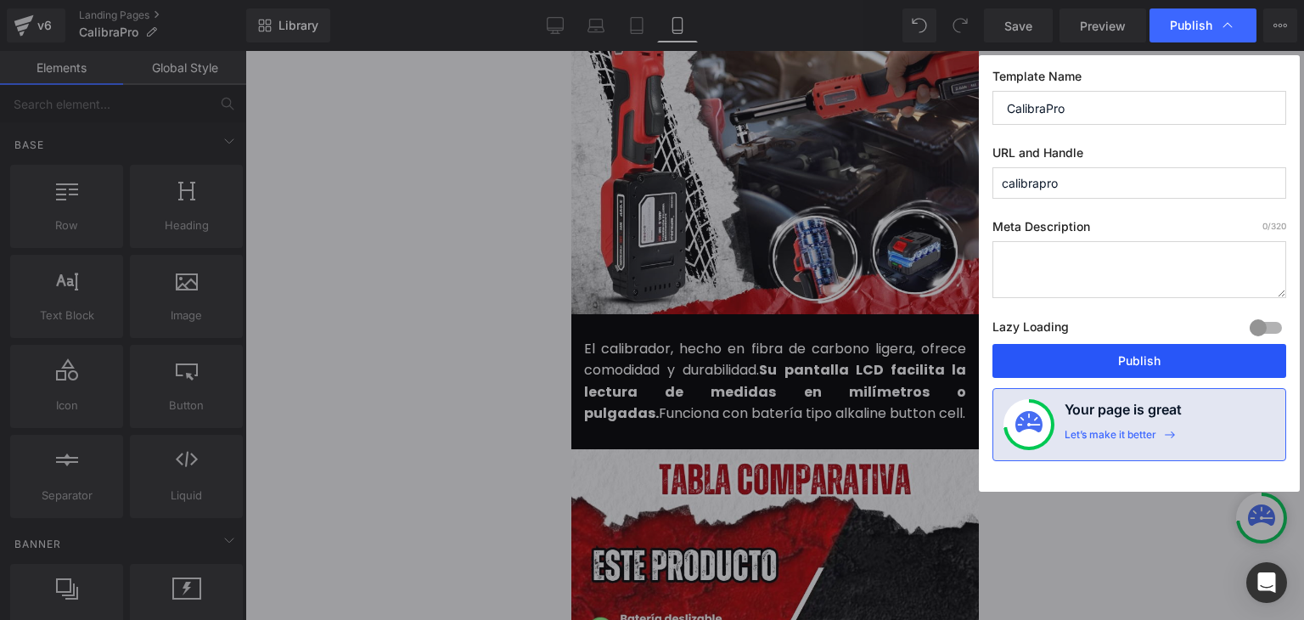
click at [1172, 356] on button "Publish" at bounding box center [1140, 361] width 294 height 34
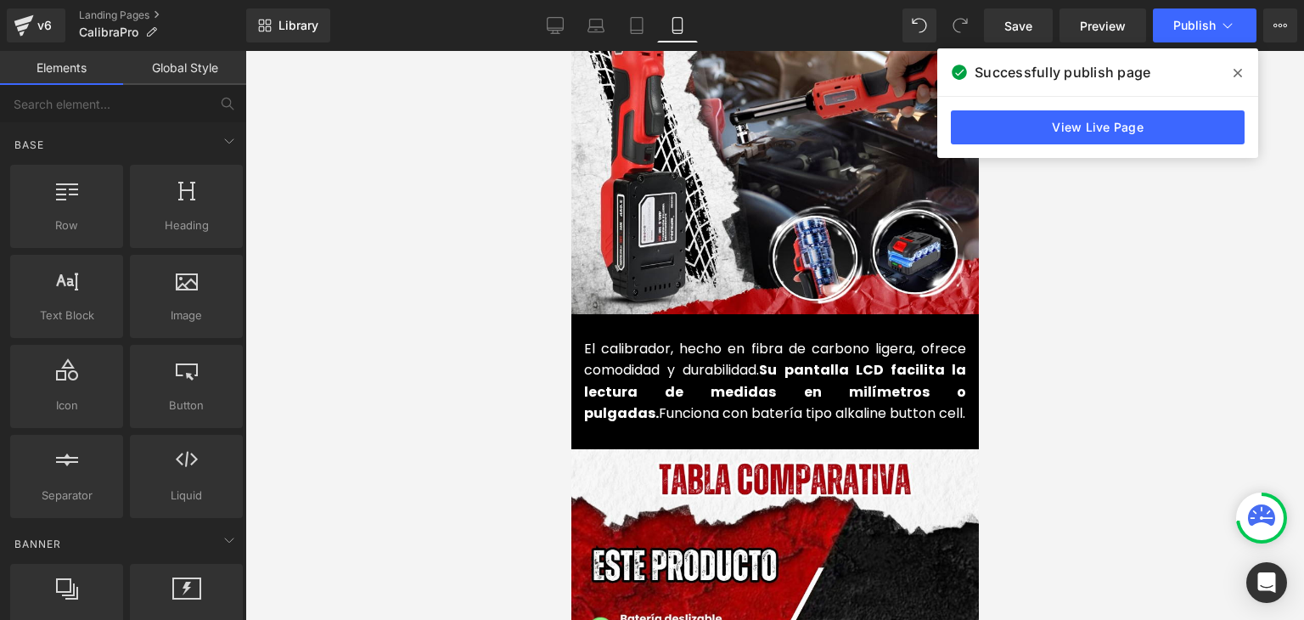
drag, startPoint x: 1236, startPoint y: 72, endPoint x: 1188, endPoint y: 97, distance: 54.3
click at [1236, 72] on icon at bounding box center [1238, 73] width 8 height 8
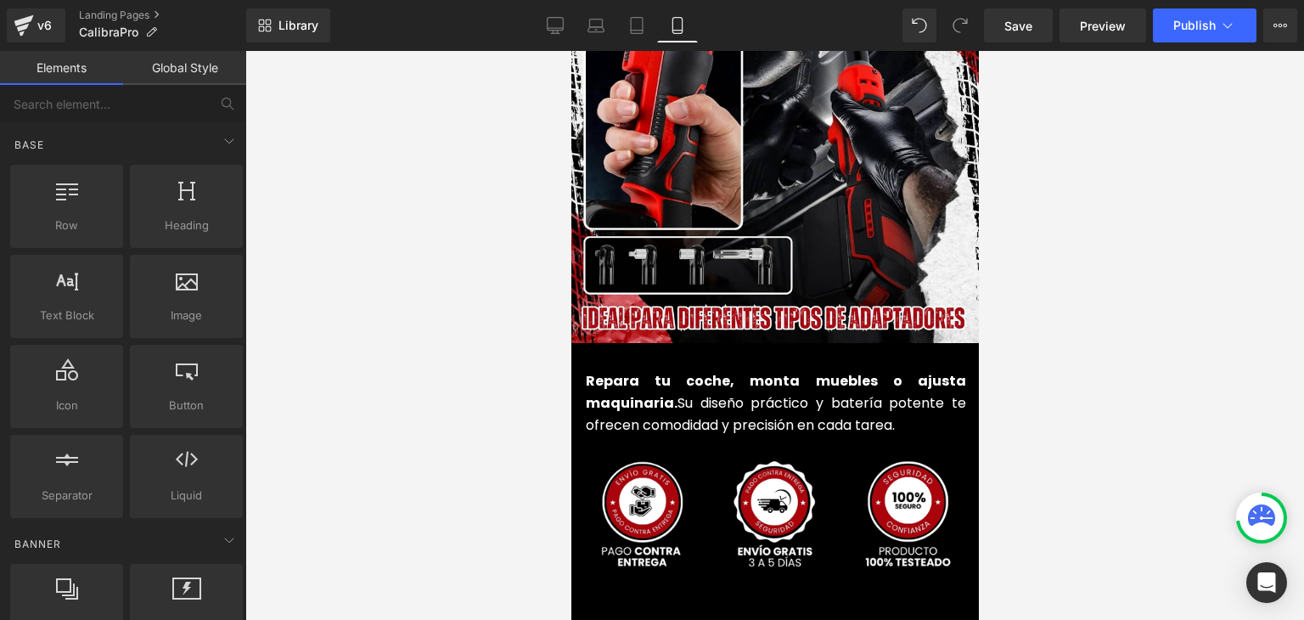
scroll to position [3991, 0]
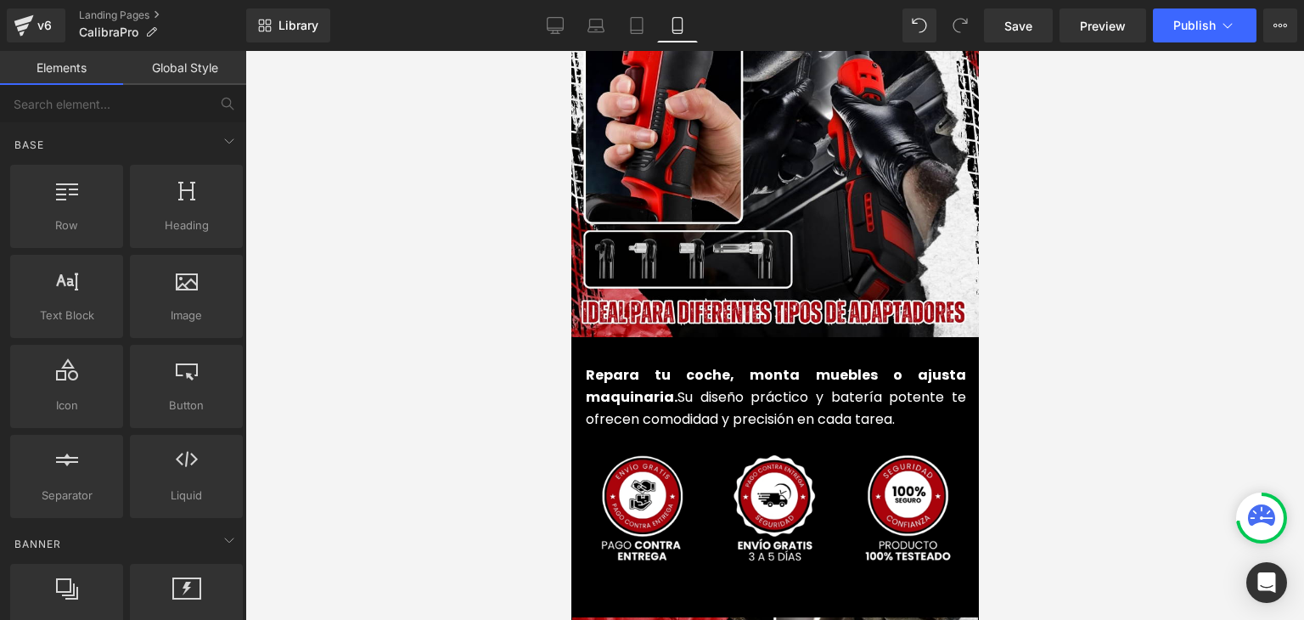
click at [672, 387] on font "Su diseño práctico y batería potente te ofrecen comodidad y precisión en cada t…" at bounding box center [775, 408] width 380 height 42
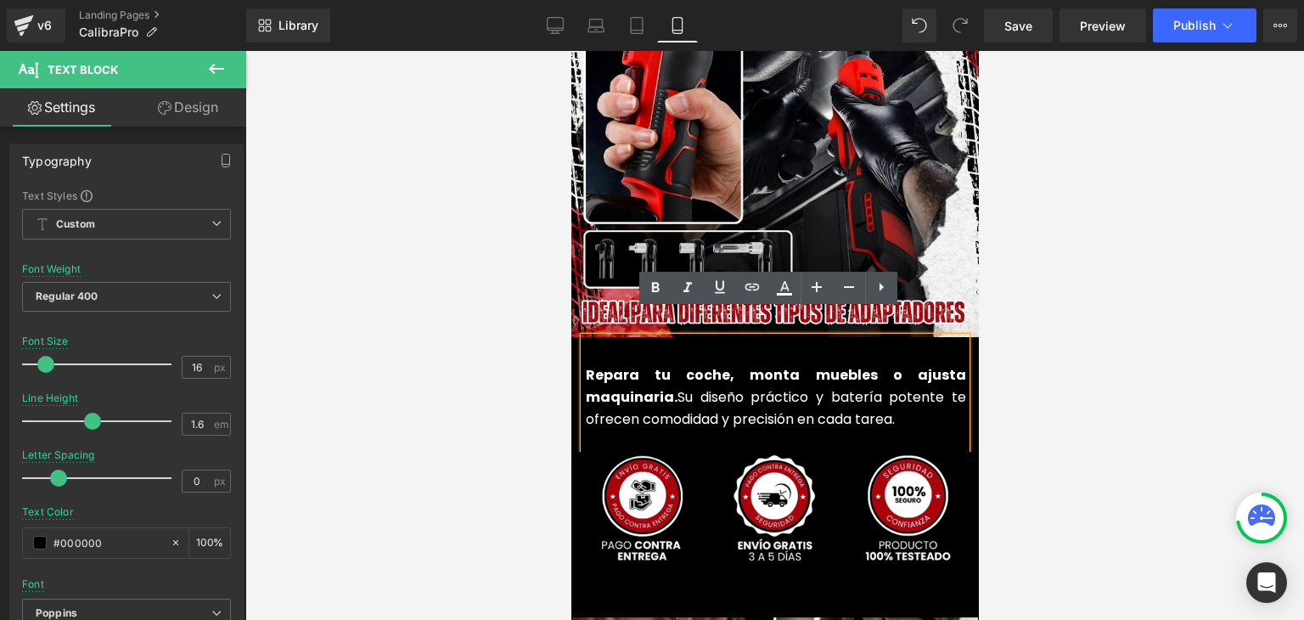
click at [629, 369] on font "Repara tu coche, monta muebles o ajusta maquinaria." at bounding box center [775, 386] width 380 height 42
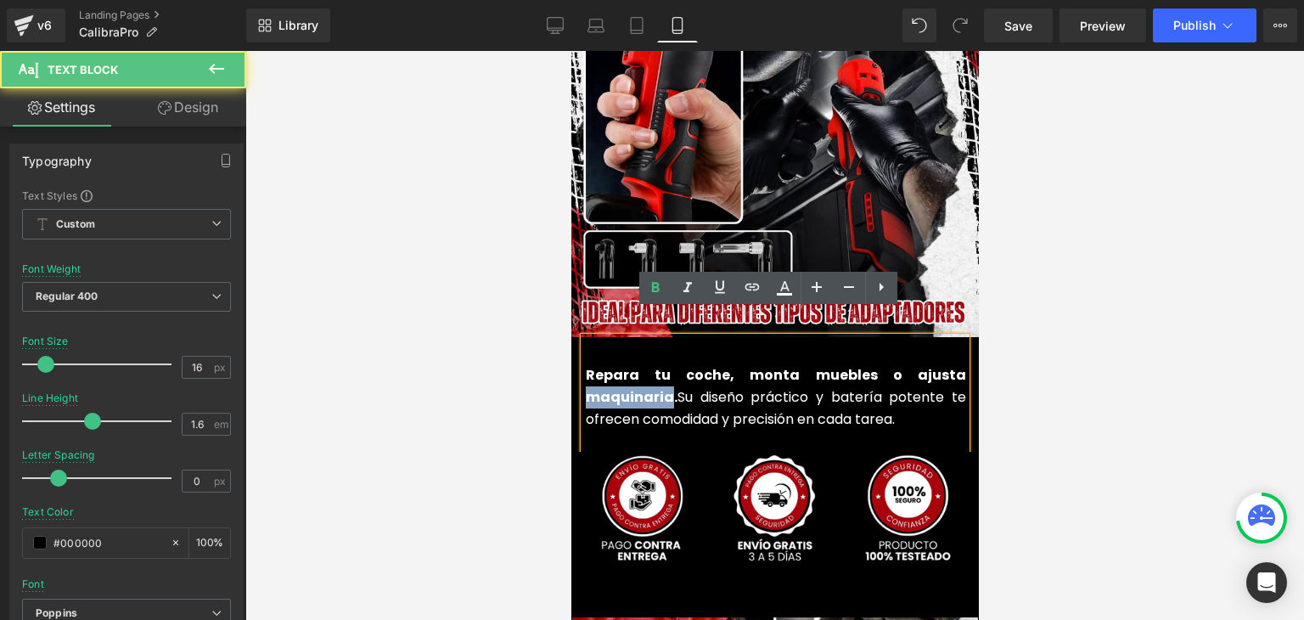
click at [629, 369] on font "Repara tu coche, monta muebles o ajusta maquinaria." at bounding box center [775, 386] width 380 height 42
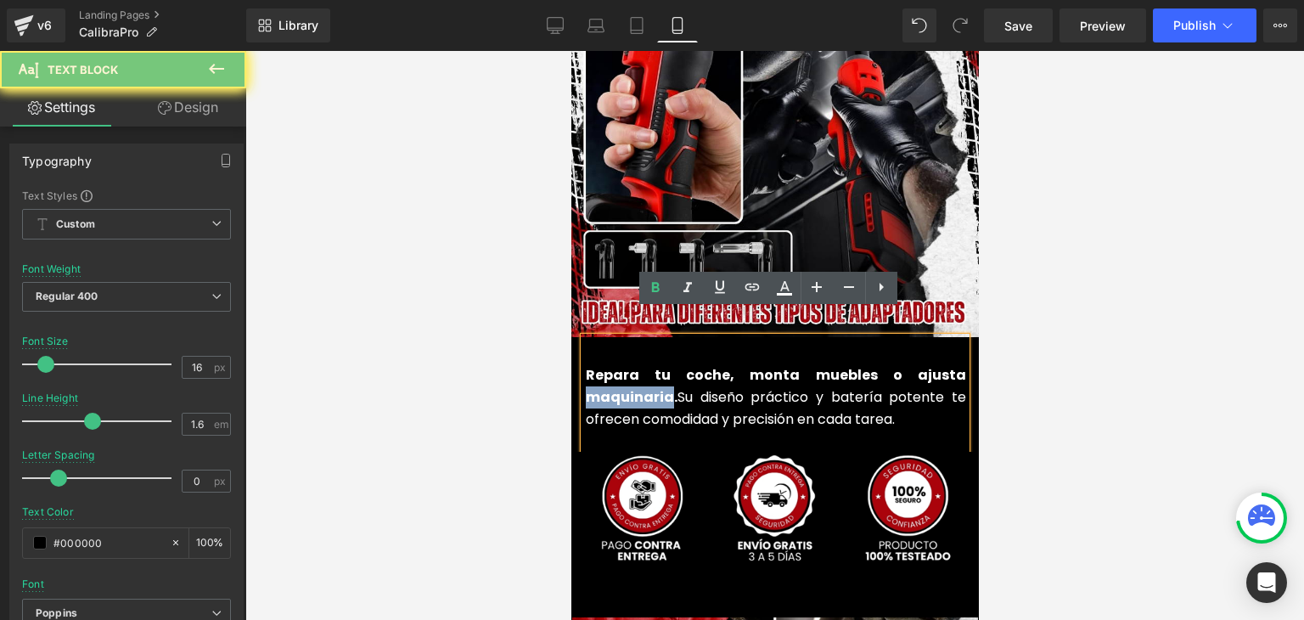
click at [629, 369] on font "Repara tu coche, monta muebles o ajusta maquinaria." at bounding box center [775, 386] width 380 height 42
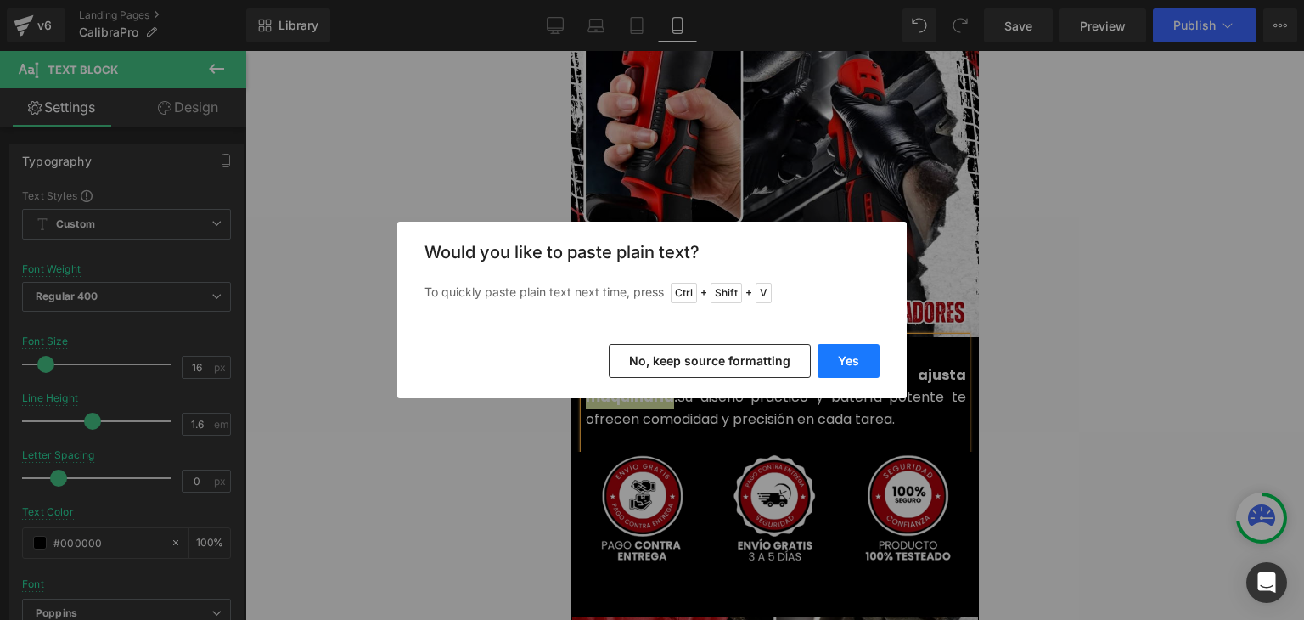
click at [856, 353] on button "Yes" at bounding box center [849, 361] width 62 height 34
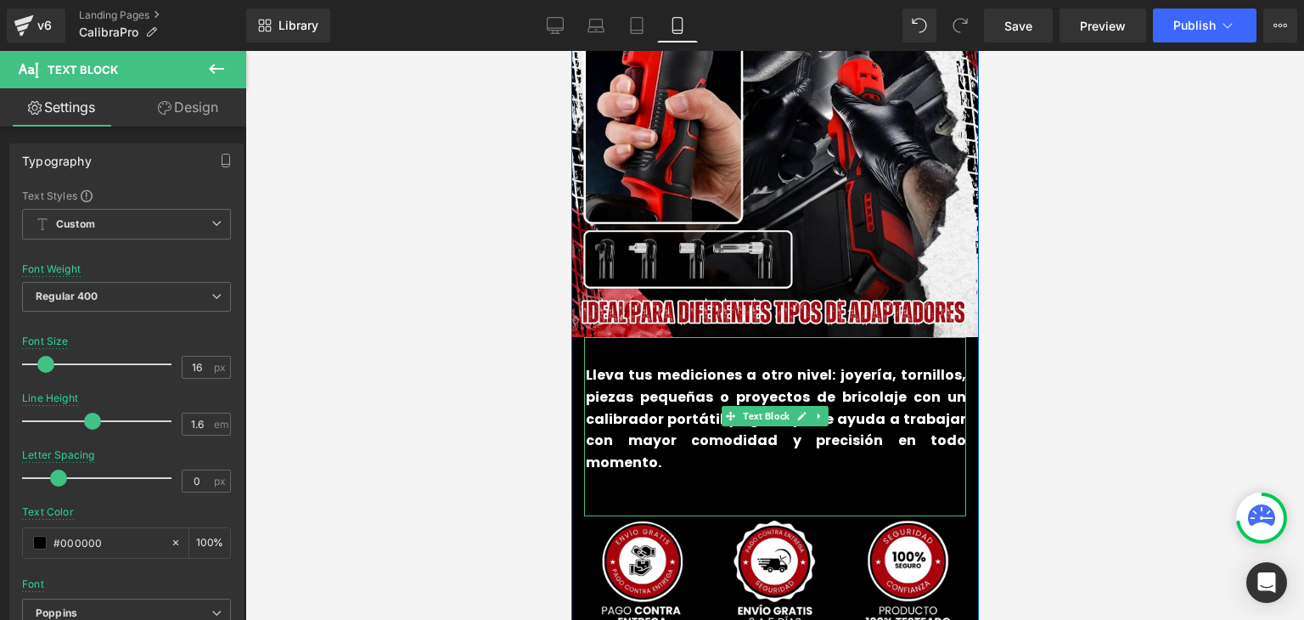
click at [678, 473] on p at bounding box center [775, 484] width 380 height 22
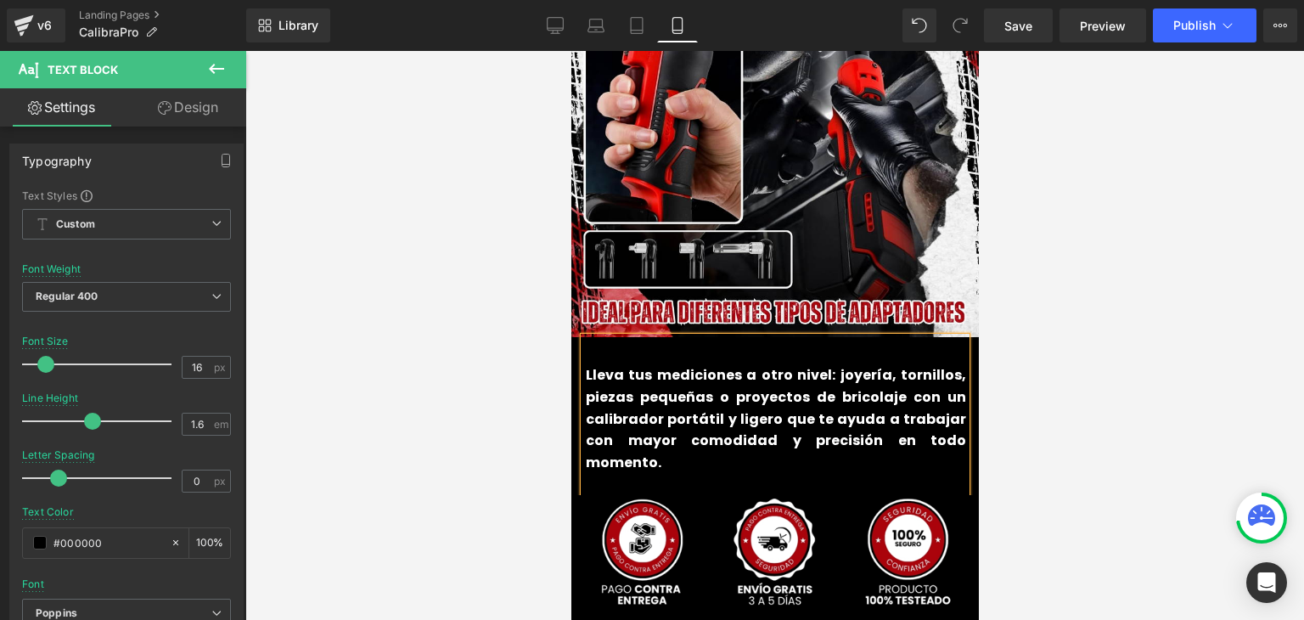
click at [664, 397] on b "Lleva tus mediciones a otro nivel: joyería, tornillos, piezas pequeñas o proyec…" at bounding box center [775, 418] width 380 height 106
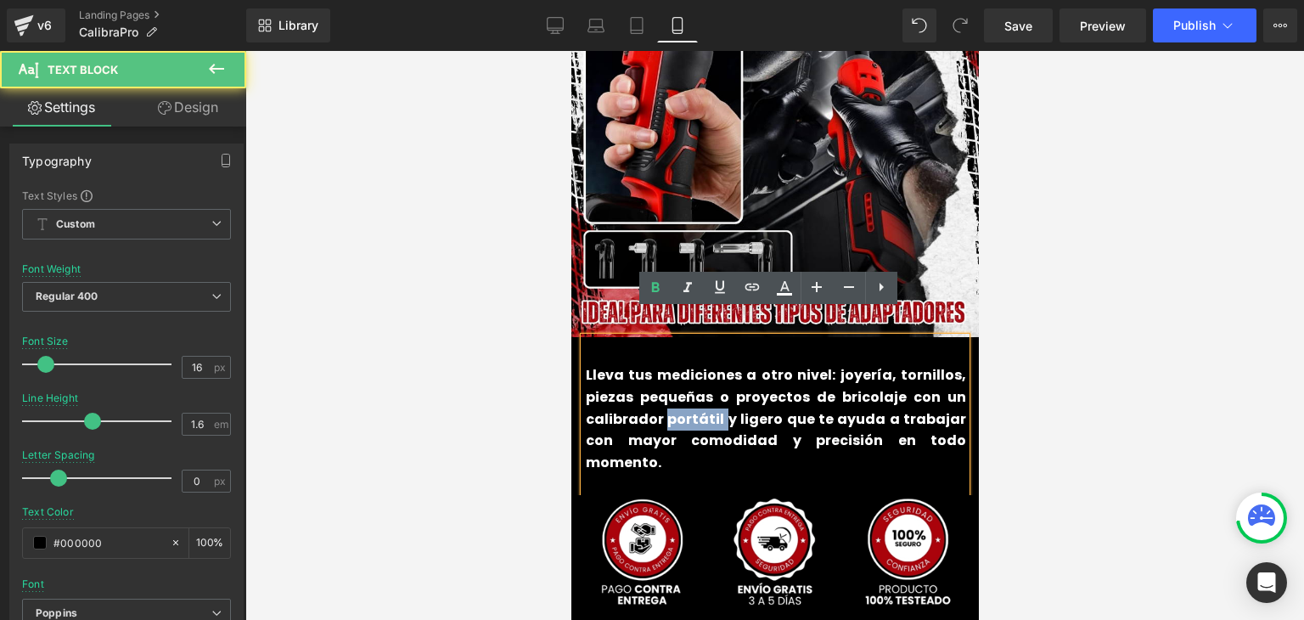
click at [664, 397] on b "Lleva tus mediciones a otro nivel: joyería, tornillos, piezas pequeñas o proyec…" at bounding box center [775, 418] width 380 height 106
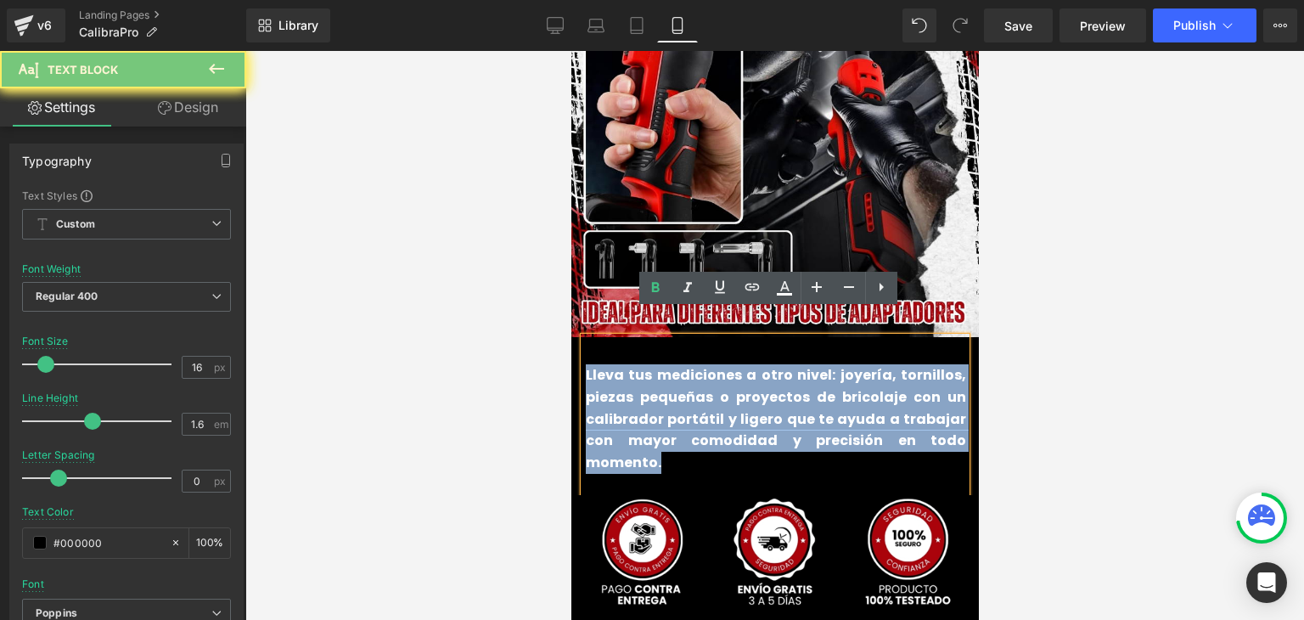
click at [664, 397] on b "Lleva tus mediciones a otro nivel: joyería, tornillos, piezas pequeñas o proyec…" at bounding box center [775, 418] width 380 height 106
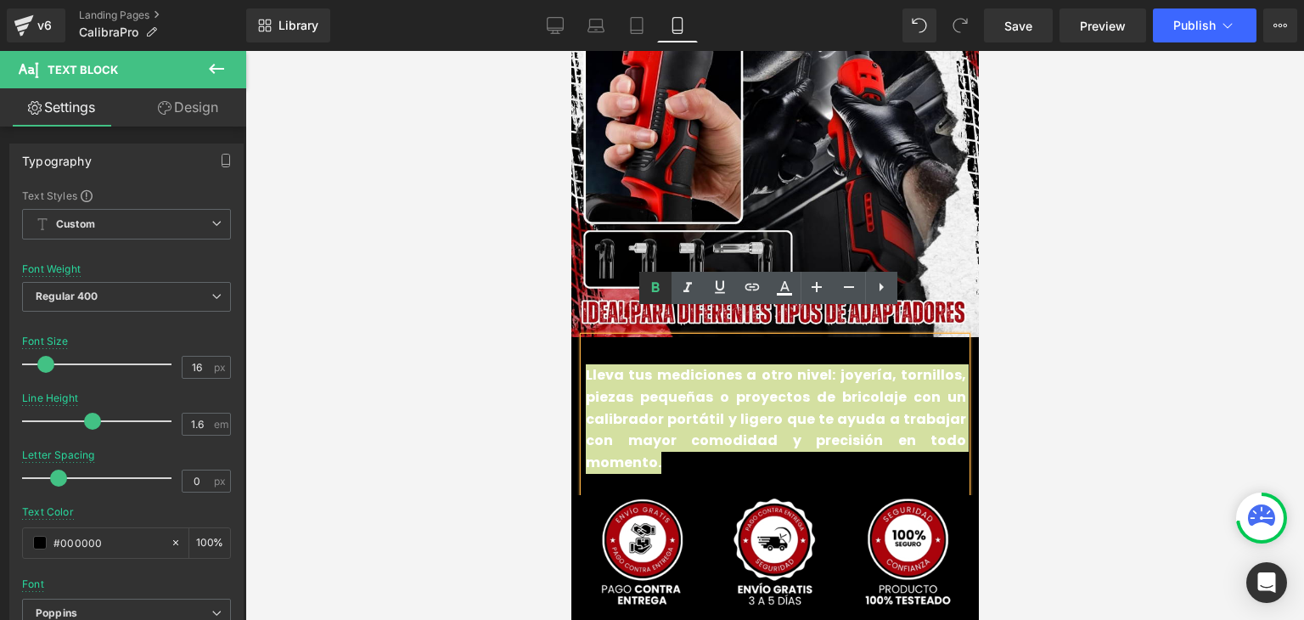
click at [654, 283] on icon at bounding box center [656, 288] width 8 height 10
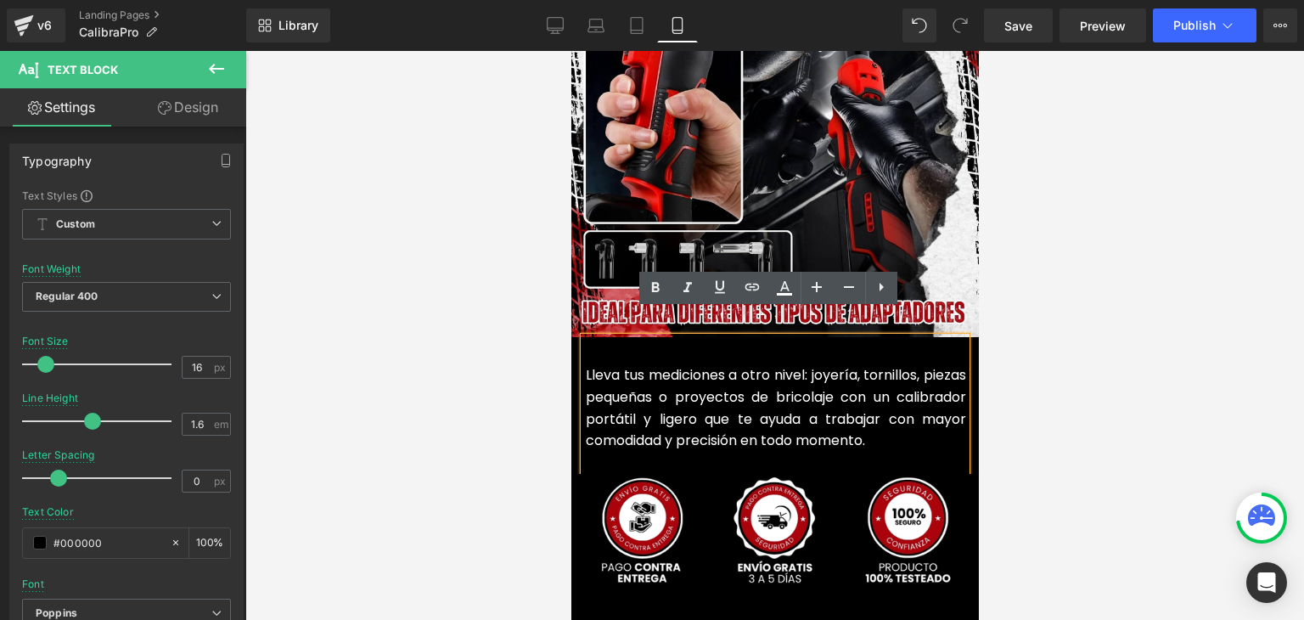
click at [651, 365] on font "Lleva tus mediciones a otro nivel: joyería, tornillos, piezas pequeñas o proyec…" at bounding box center [775, 407] width 380 height 85
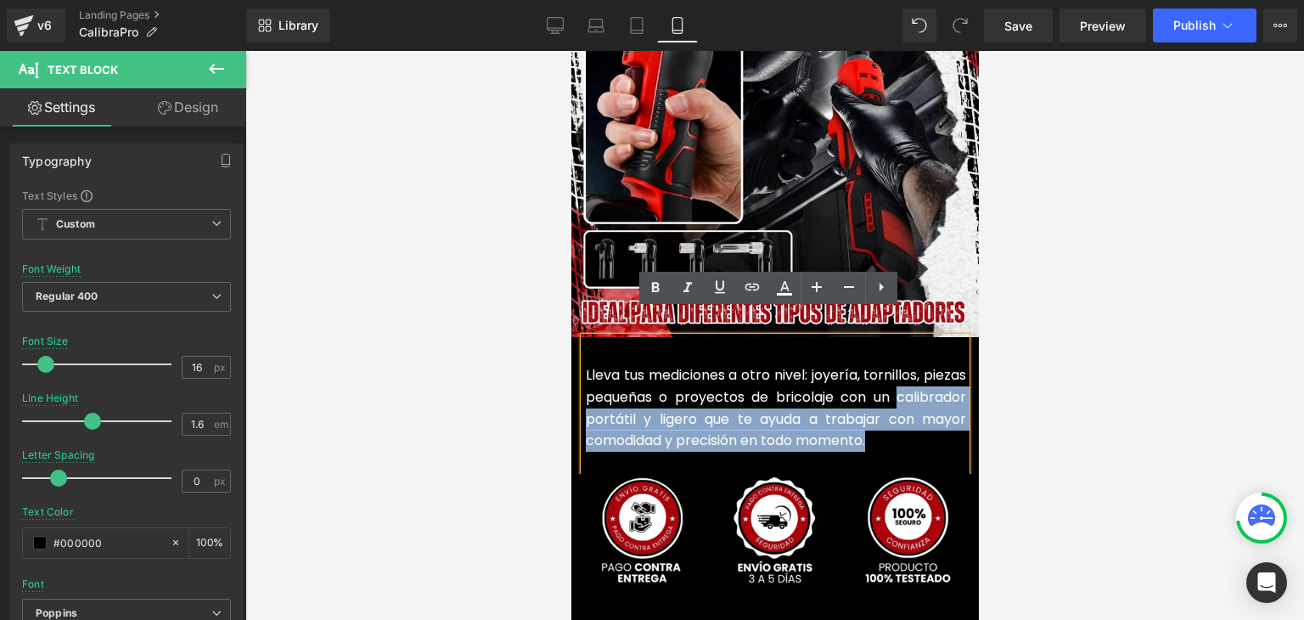
drag, startPoint x: 923, startPoint y: 412, endPoint x: 581, endPoint y: 395, distance: 342.6
click at [585, 395] on p "Lleva tus mediciones a otro nivel: joyería, tornillos, piezas pequeñas o proyec…" at bounding box center [775, 407] width 380 height 87
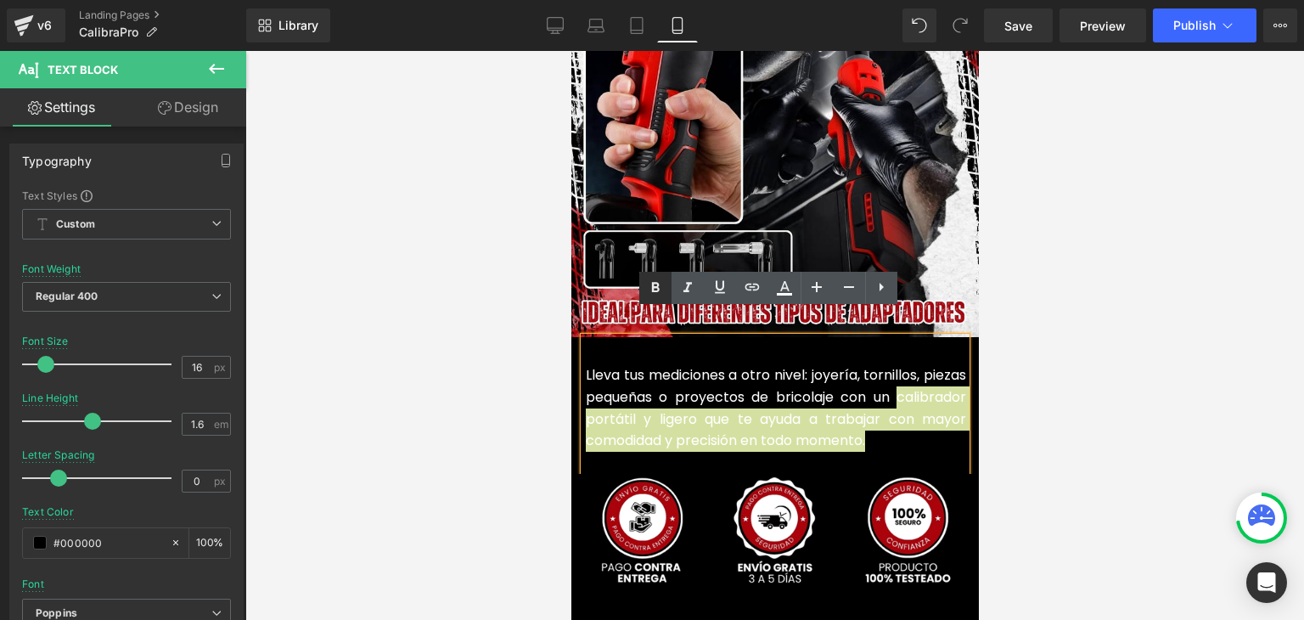
click at [658, 289] on icon at bounding box center [656, 288] width 8 height 10
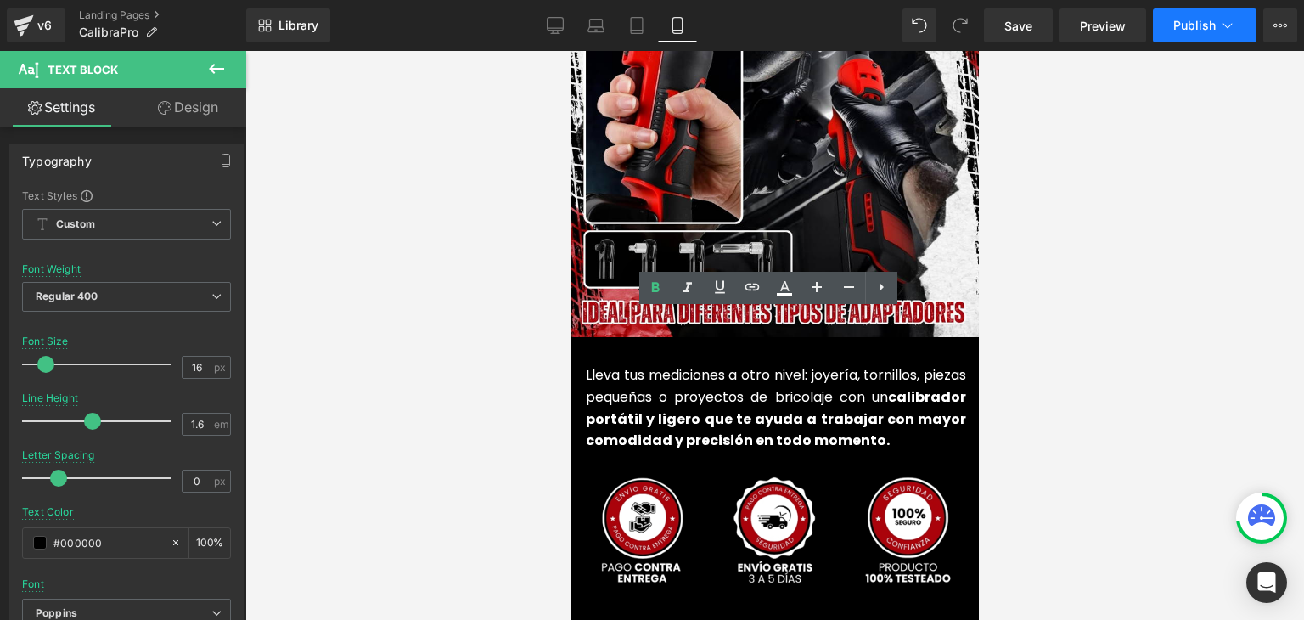
click at [1212, 32] on button "Publish" at bounding box center [1205, 25] width 104 height 34
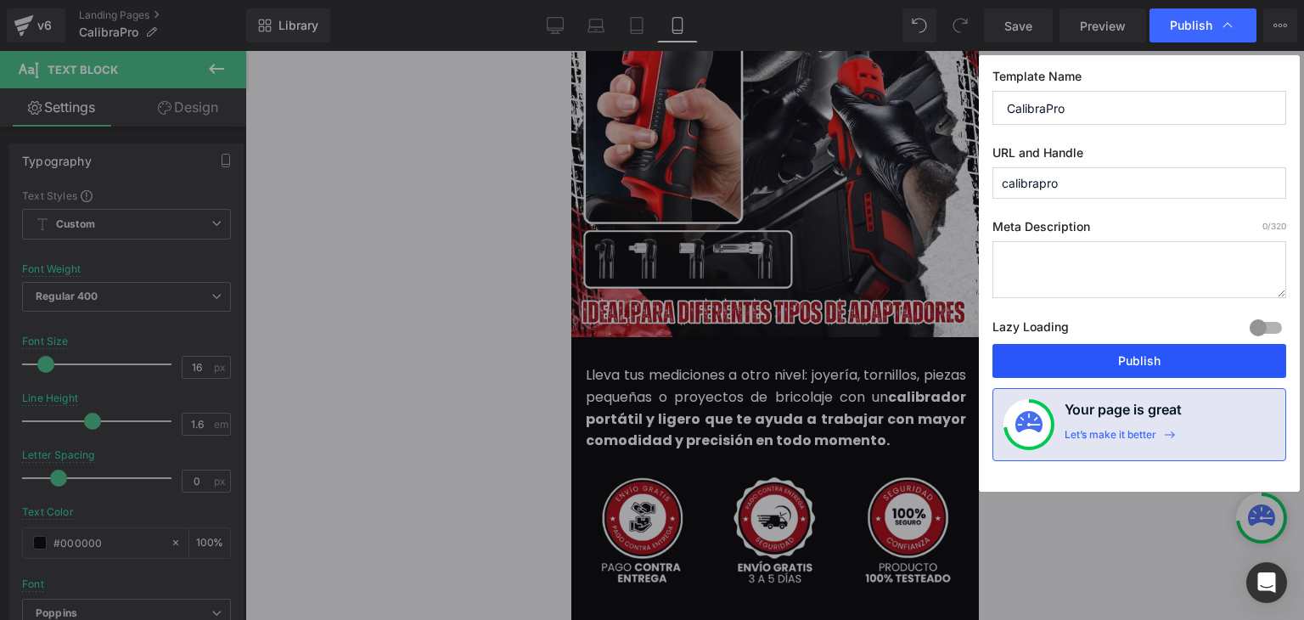
click at [1179, 360] on button "Publish" at bounding box center [1140, 361] width 294 height 34
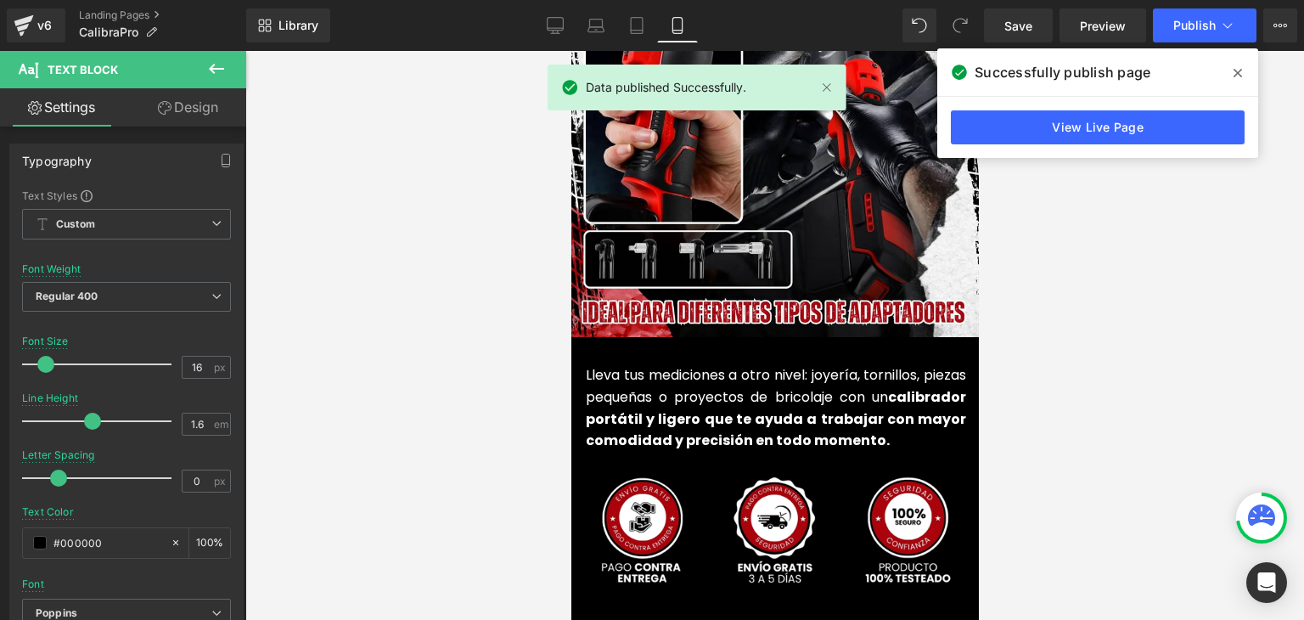
drag, startPoint x: 1234, startPoint y: 69, endPoint x: 1083, endPoint y: 155, distance: 173.5
click at [1234, 70] on icon at bounding box center [1238, 73] width 8 height 14
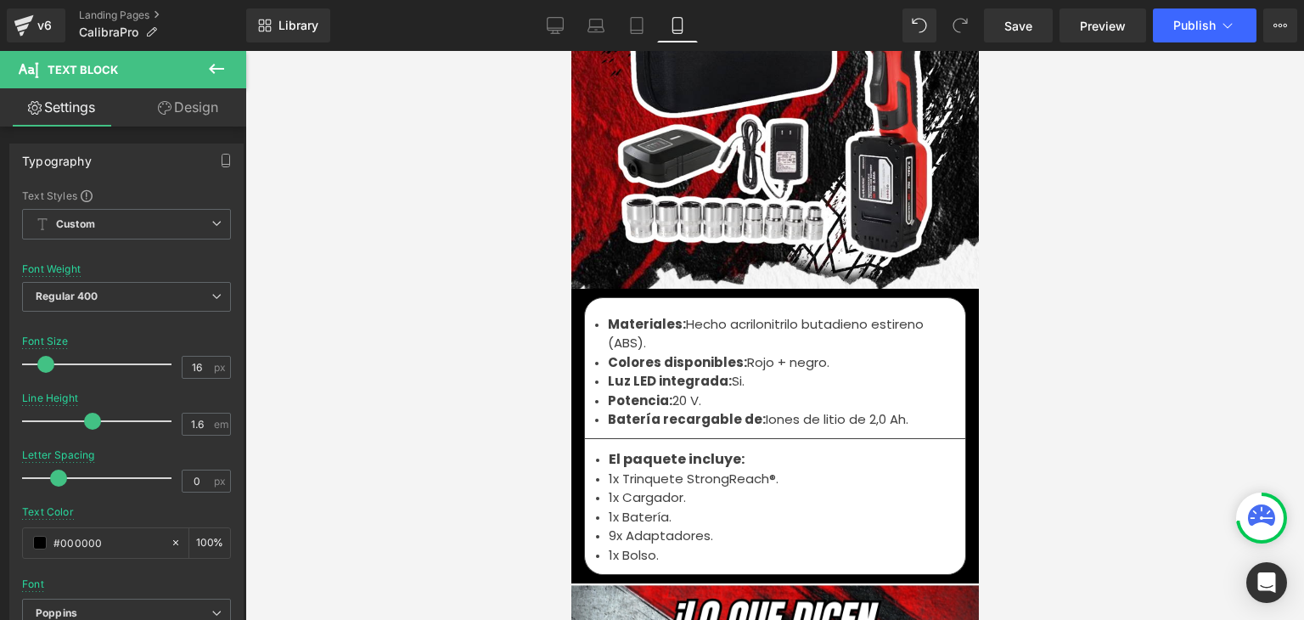
scroll to position [5689, 0]
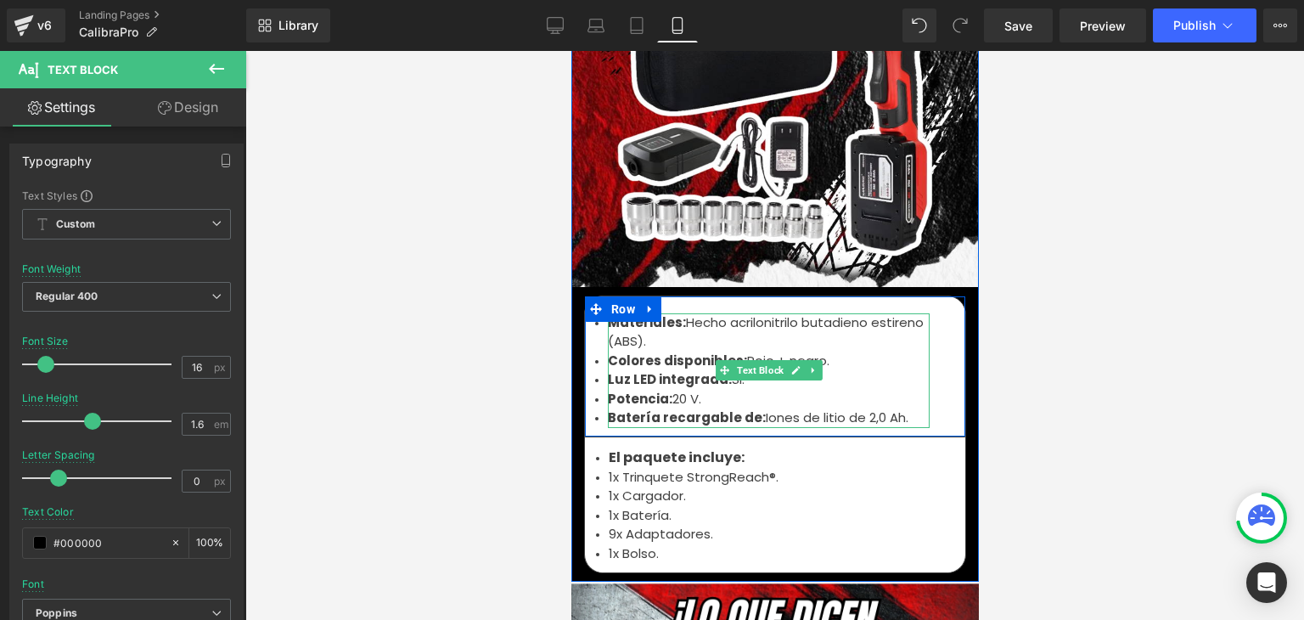
click at [624, 390] on font "Potencia:" at bounding box center [639, 399] width 65 height 18
click at [644, 370] on font "Luz LED integrada:" at bounding box center [669, 379] width 124 height 18
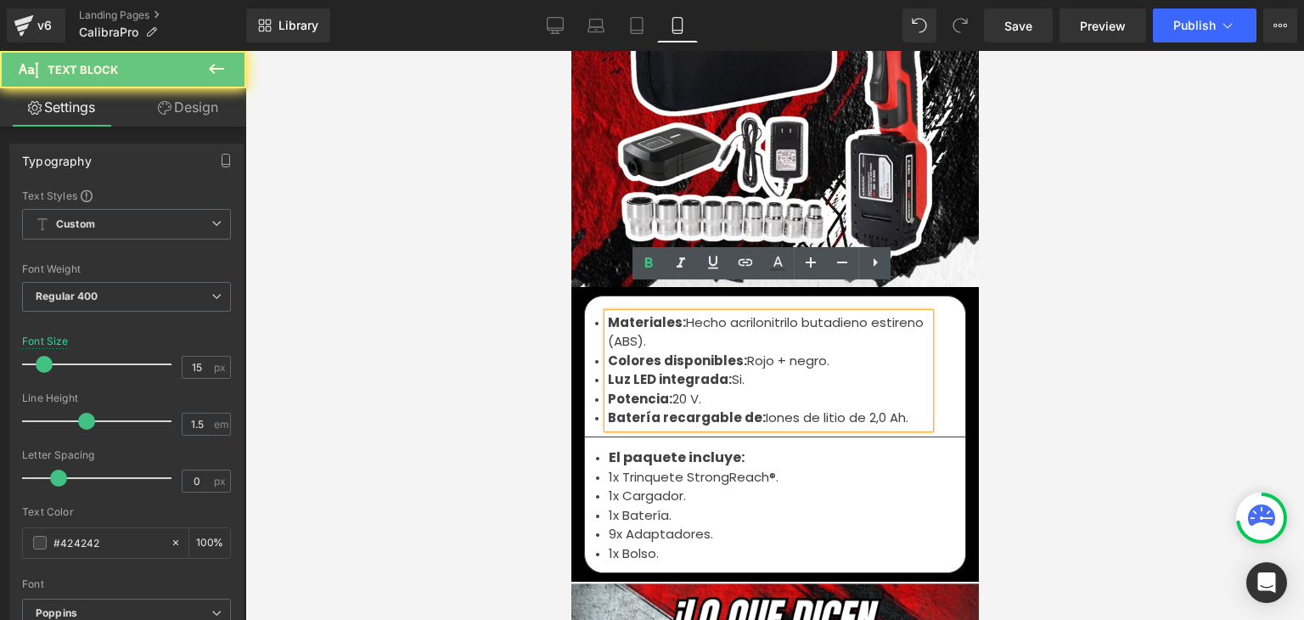
click at [678, 390] on font "20 V." at bounding box center [686, 399] width 29 height 18
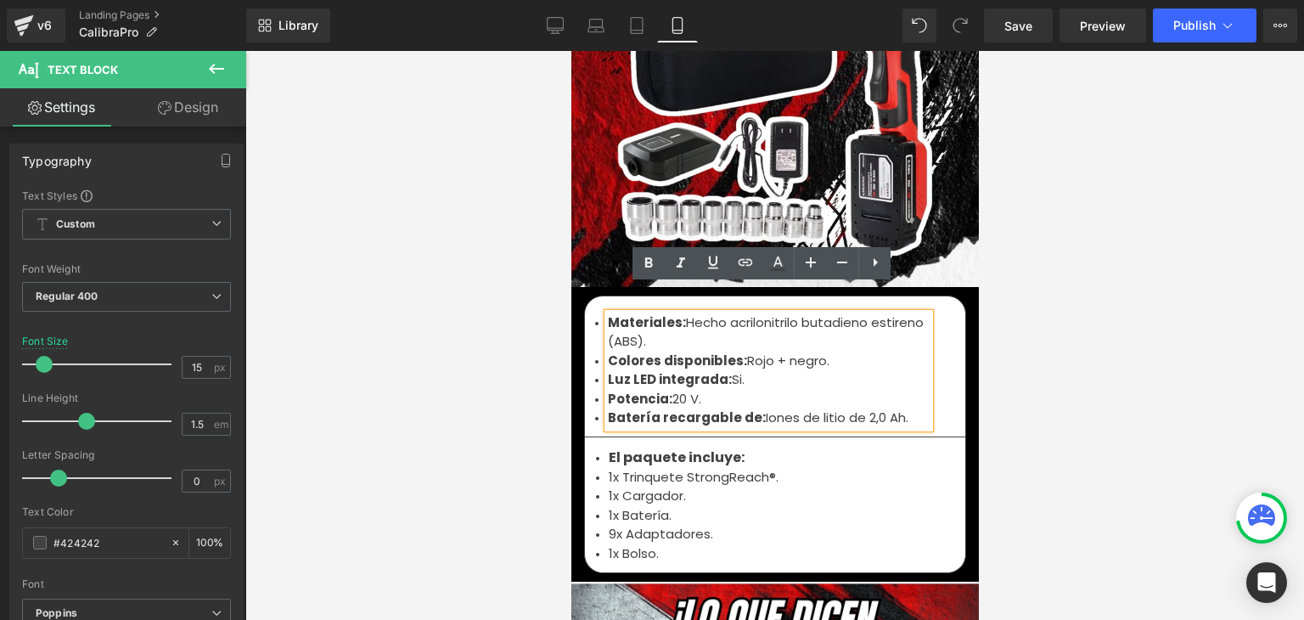
drag, startPoint x: 902, startPoint y: 391, endPoint x: 605, endPoint y: 301, distance: 310.5
click at [607, 313] on ul "Materiales: Hecho acrilonitrilo butadieno estireno (ABS). Colores disponibles: …" at bounding box center [768, 370] width 322 height 115
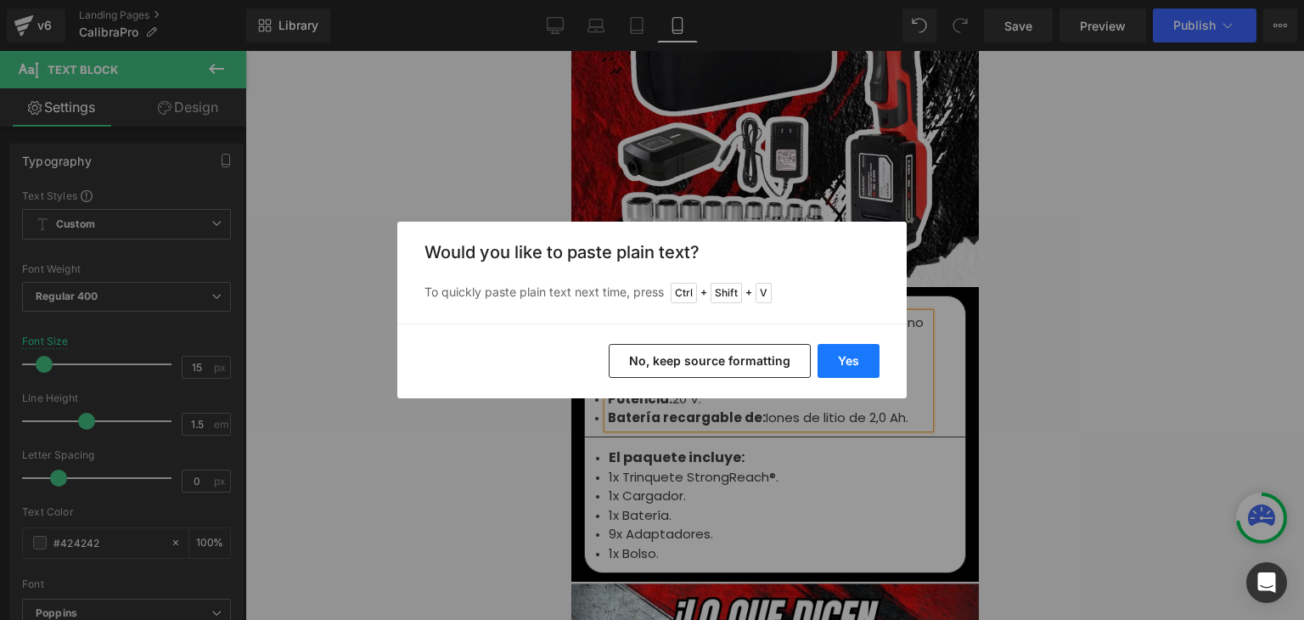
click at [835, 355] on button "Yes" at bounding box center [849, 361] width 62 height 34
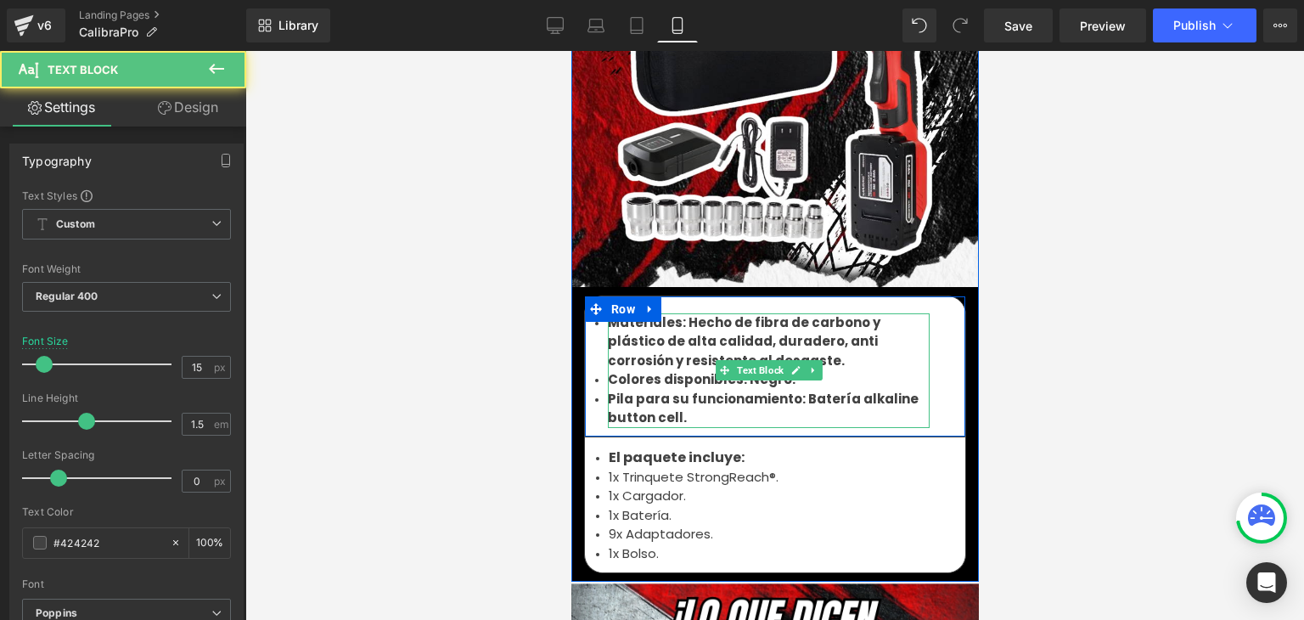
click at [716, 390] on b "Pila para su funcionamiento: Batería alkaline button cell." at bounding box center [762, 408] width 311 height 37
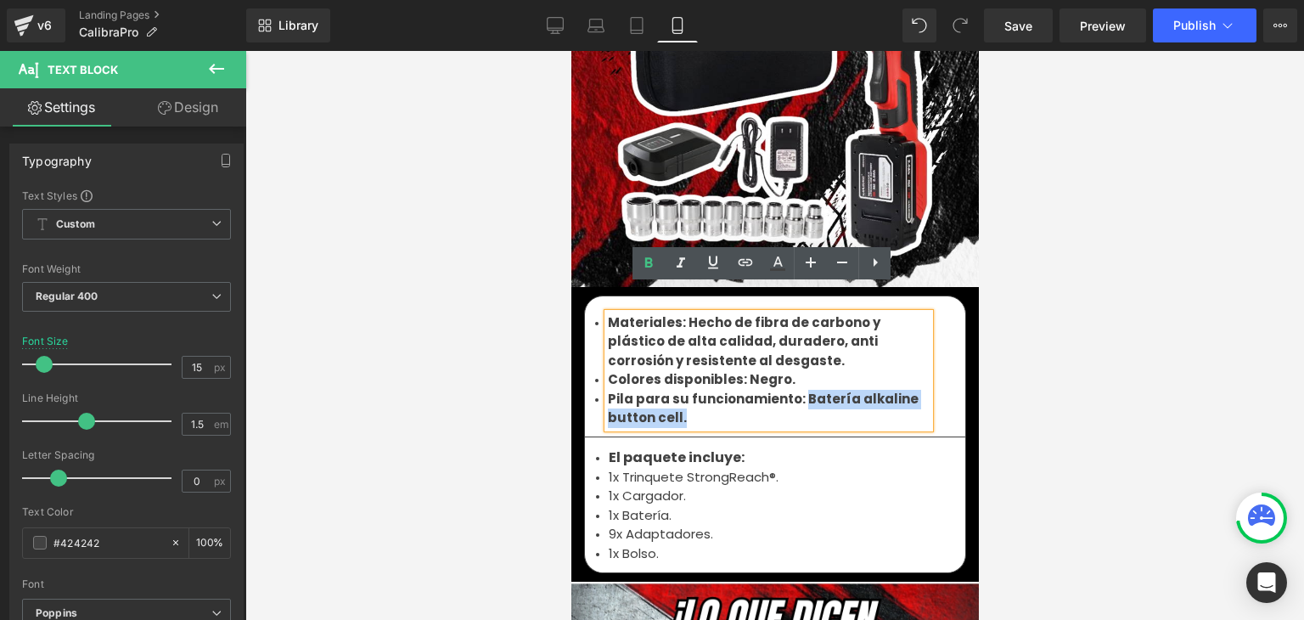
drag, startPoint x: 706, startPoint y: 385, endPoint x: 792, endPoint y: 373, distance: 86.6
click at [792, 390] on li "Pila para su funcionamiento: Batería alkaline button cell." at bounding box center [768, 409] width 322 height 38
click at [652, 266] on icon at bounding box center [649, 262] width 8 height 10
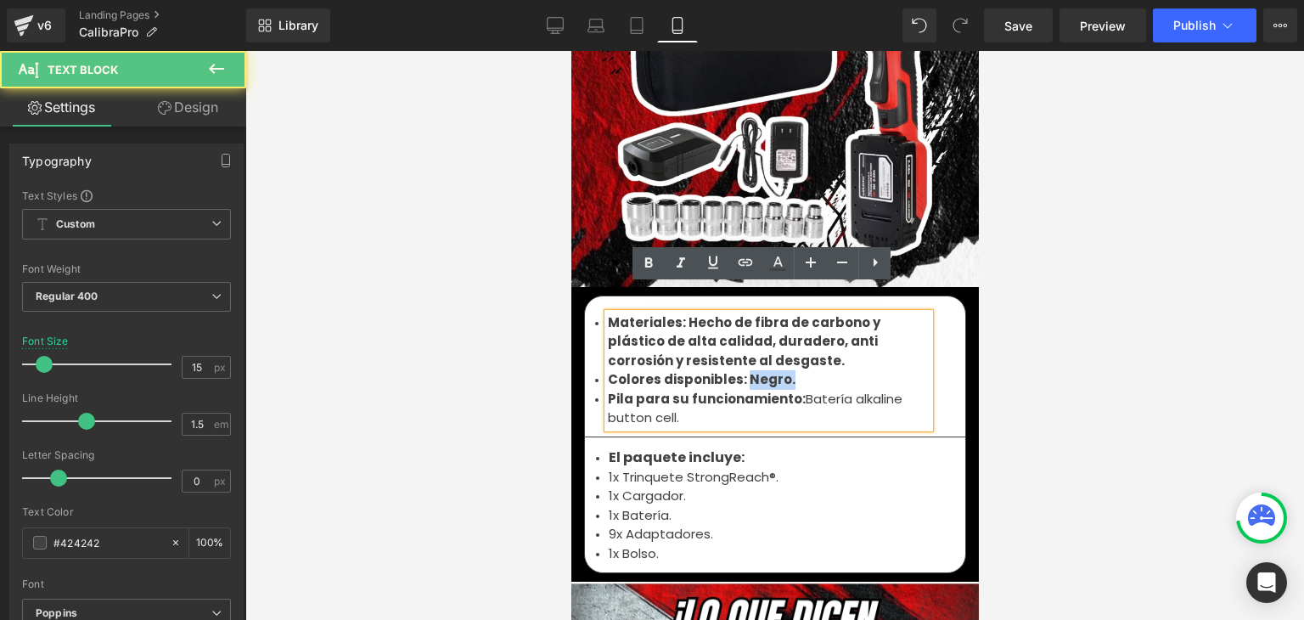
drag, startPoint x: 780, startPoint y: 352, endPoint x: 740, endPoint y: 351, distance: 40.8
click at [740, 370] on li "Colores disponibles: Negro." at bounding box center [768, 380] width 322 height 20
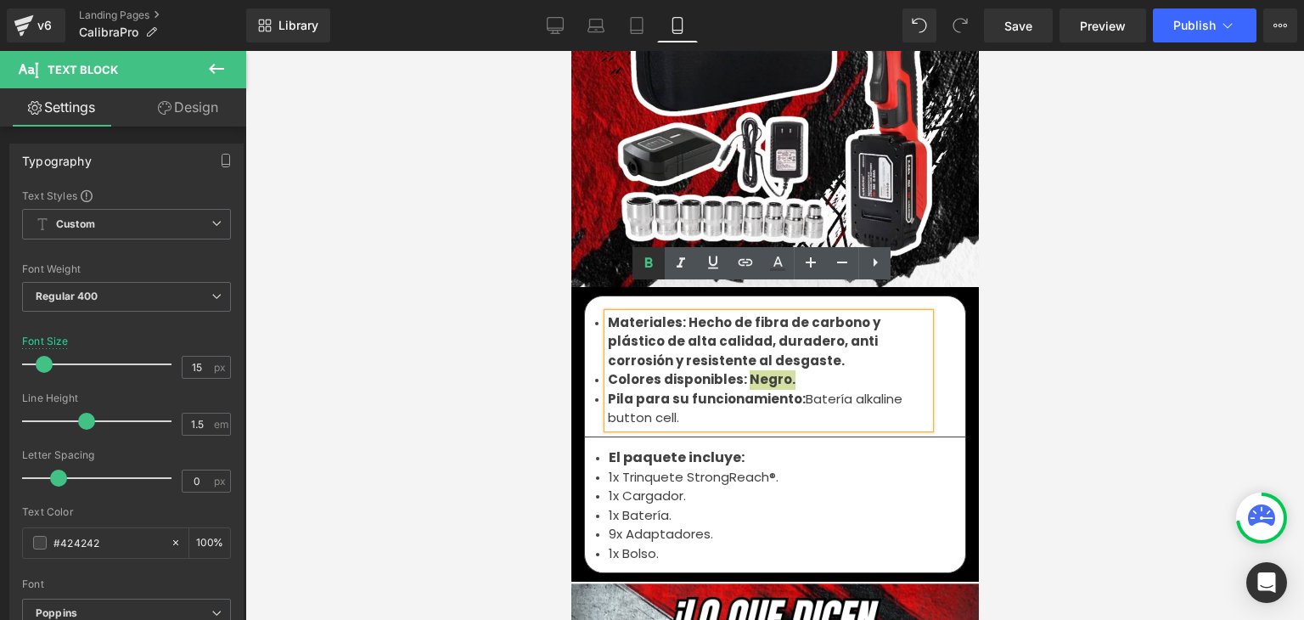
click at [652, 268] on icon at bounding box center [649, 263] width 20 height 20
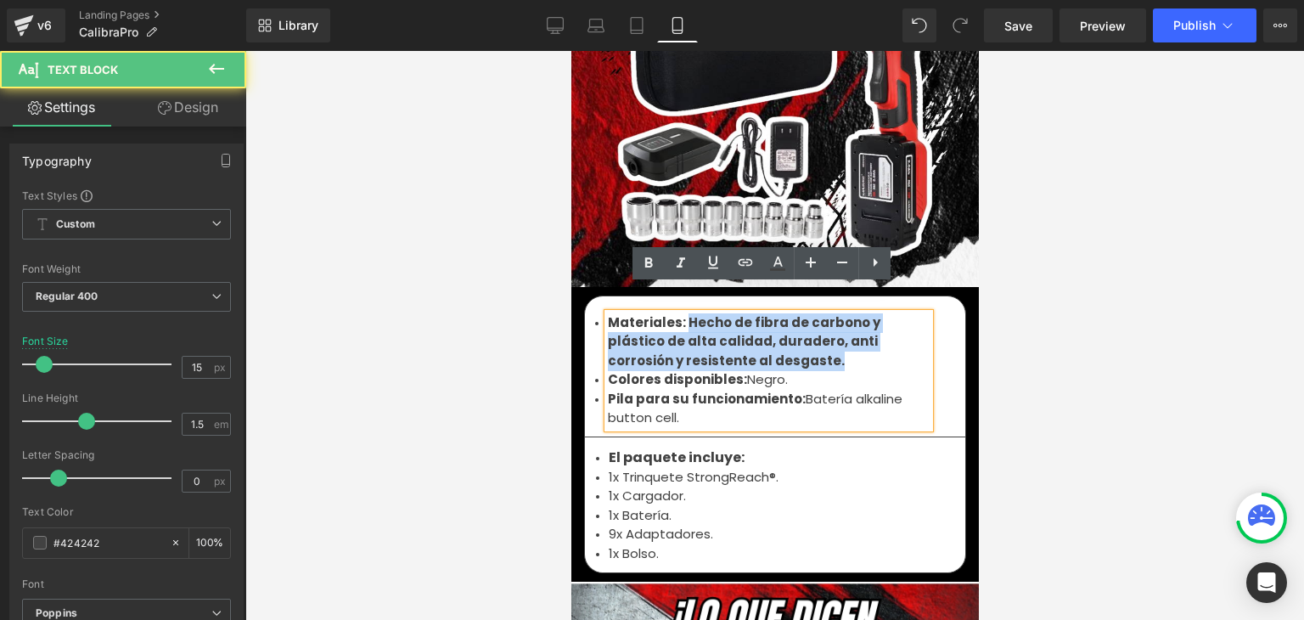
drag, startPoint x: 755, startPoint y: 334, endPoint x: 677, endPoint y: 298, distance: 85.9
click at [677, 313] on li "Materiales: Hecho de fibra de carbono y plástico de alta calidad, duradero, ant…" at bounding box center [768, 342] width 322 height 58
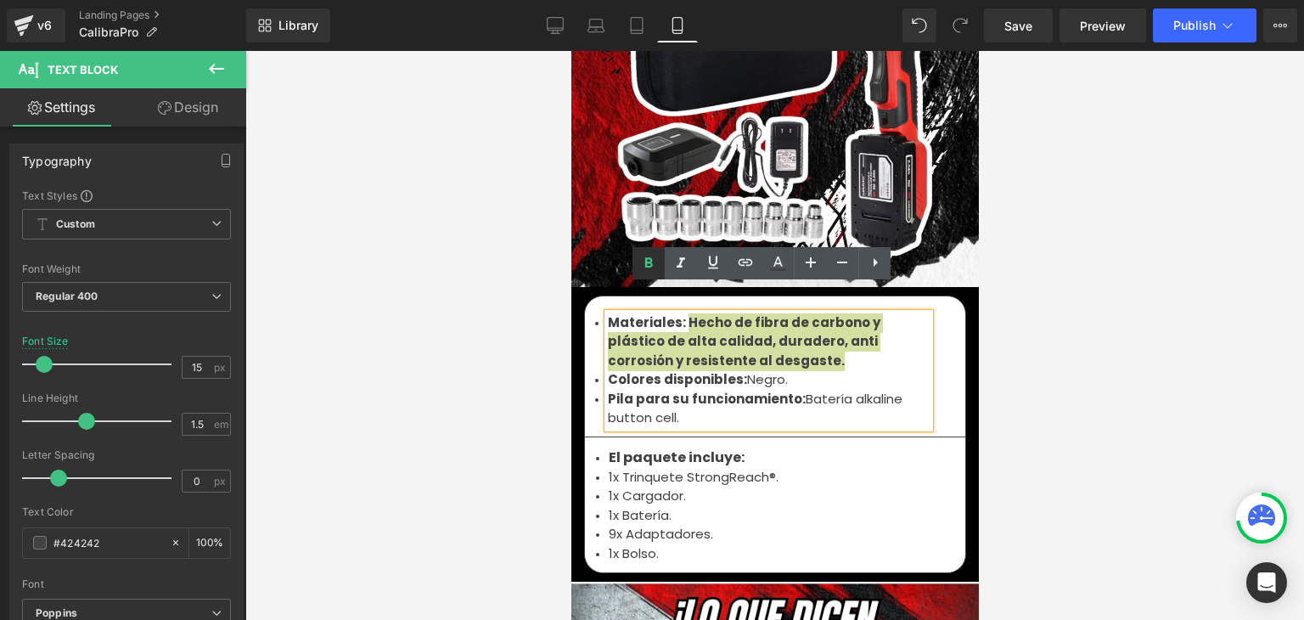
click at [655, 273] on link at bounding box center [649, 263] width 32 height 32
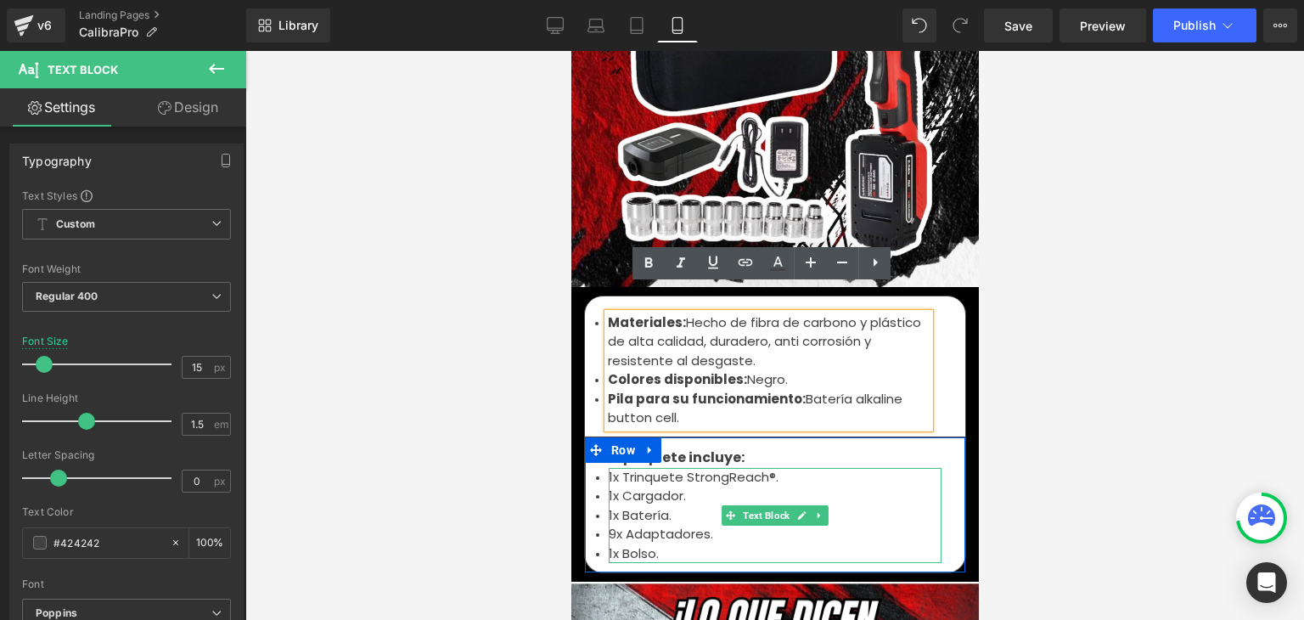
click at [622, 506] on font "1x Batería." at bounding box center [639, 515] width 63 height 18
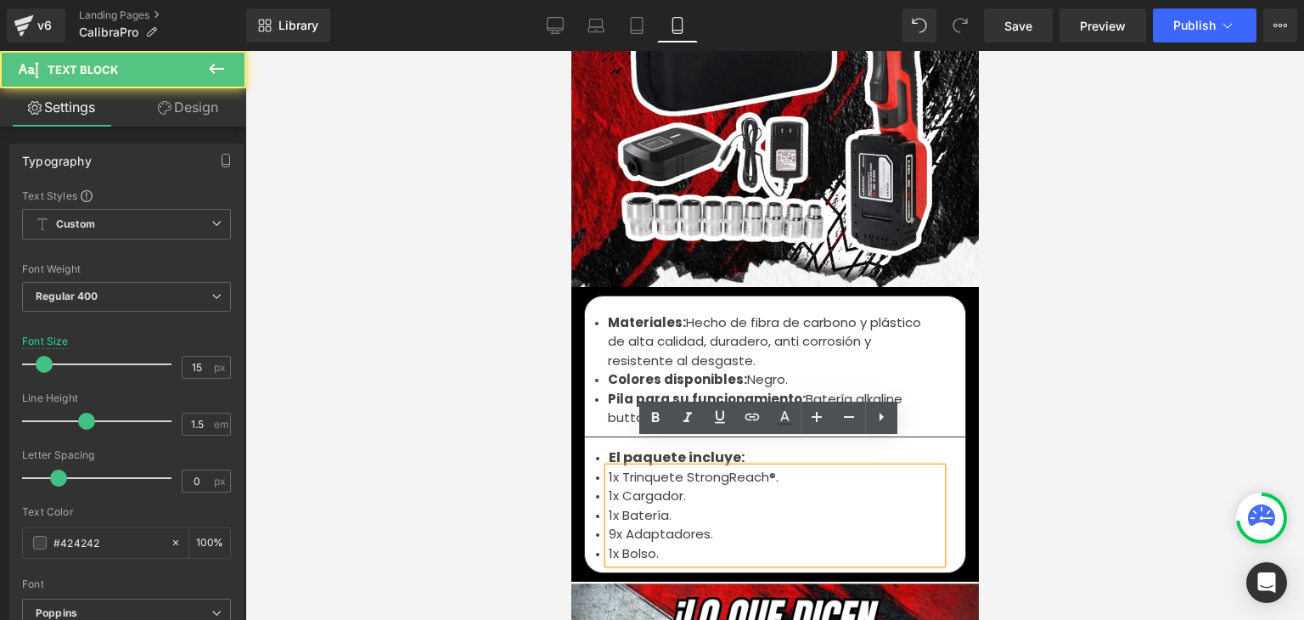
click at [629, 506] on font "1x Batería." at bounding box center [639, 515] width 63 height 18
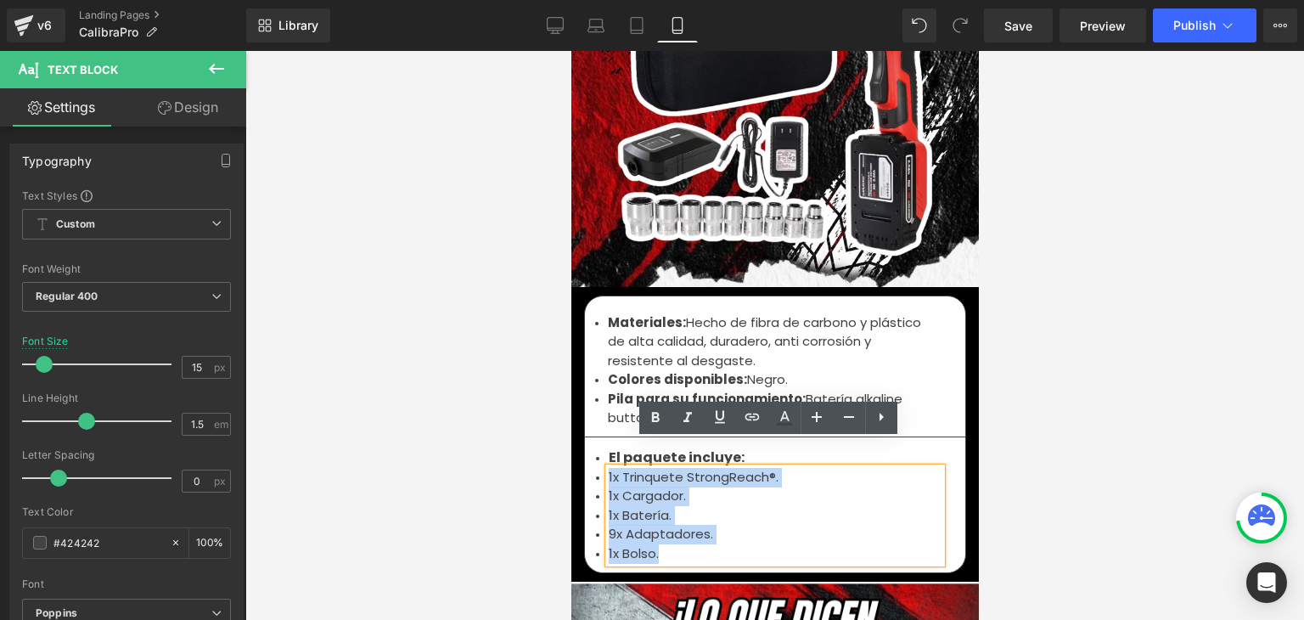
drag, startPoint x: 656, startPoint y: 526, endPoint x: 602, endPoint y: 452, distance: 92.4
click at [608, 468] on ul "1x Trinquete StrongReach®. 1x Cargador. 1x Batería. 9x Adaptadores. 1x Bolso." at bounding box center [774, 516] width 333 height 96
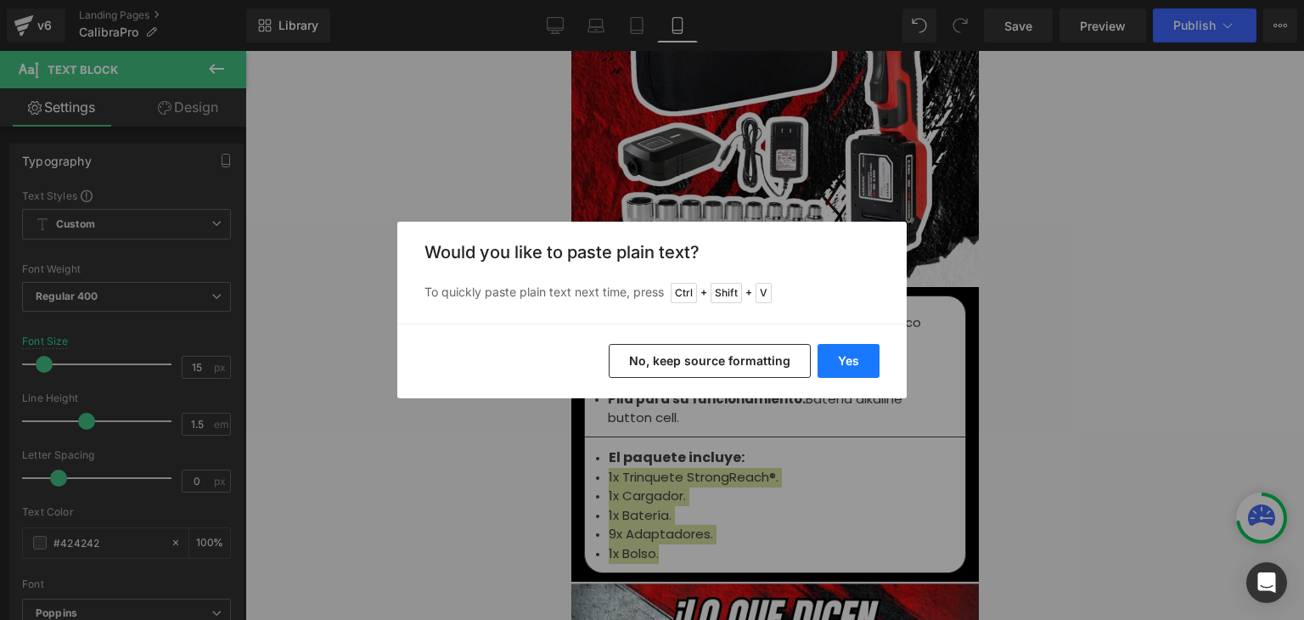
drag, startPoint x: 840, startPoint y: 357, endPoint x: 269, endPoint y: 307, distance: 572.8
click at [840, 357] on button "Yes" at bounding box center [849, 361] width 62 height 34
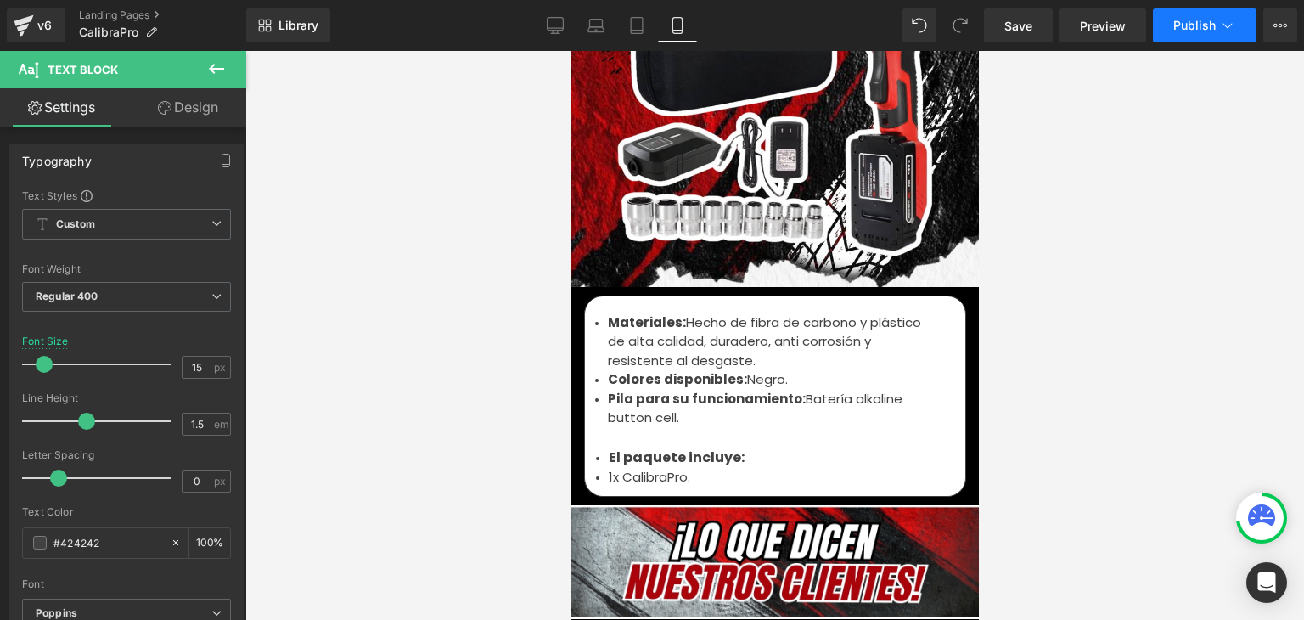
click at [1172, 38] on button "Publish" at bounding box center [1205, 25] width 104 height 34
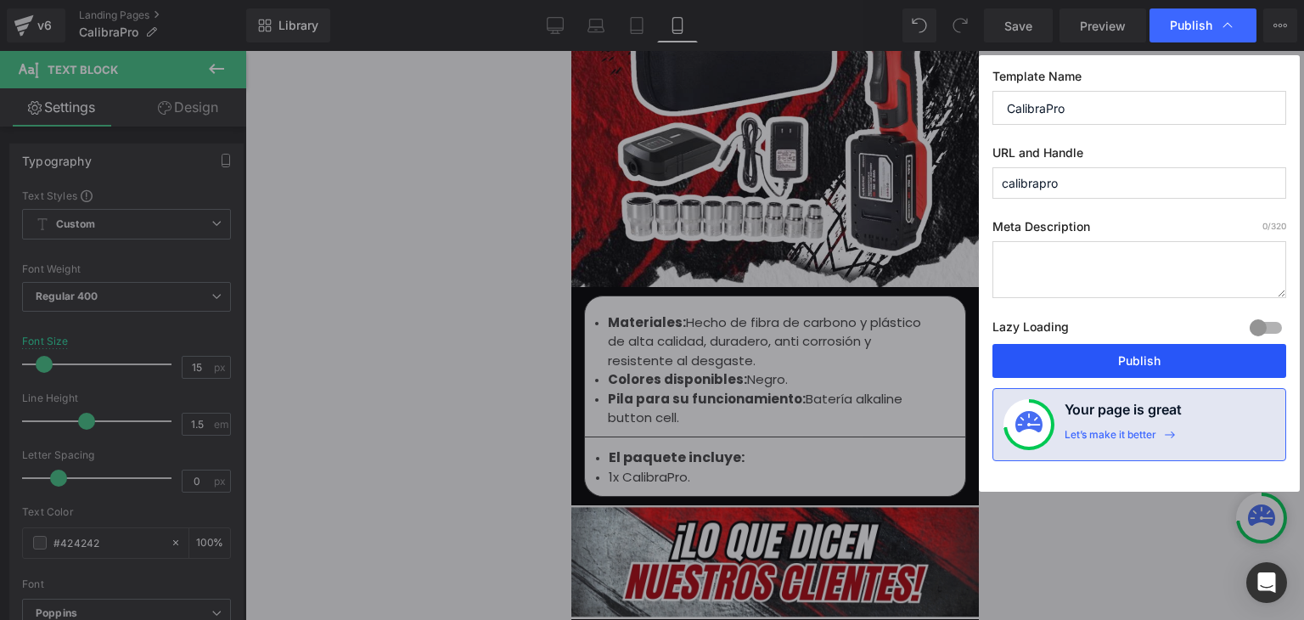
click at [1153, 357] on button "Publish" at bounding box center [1140, 361] width 294 height 34
